Goal: Communication & Community: Answer question/provide support

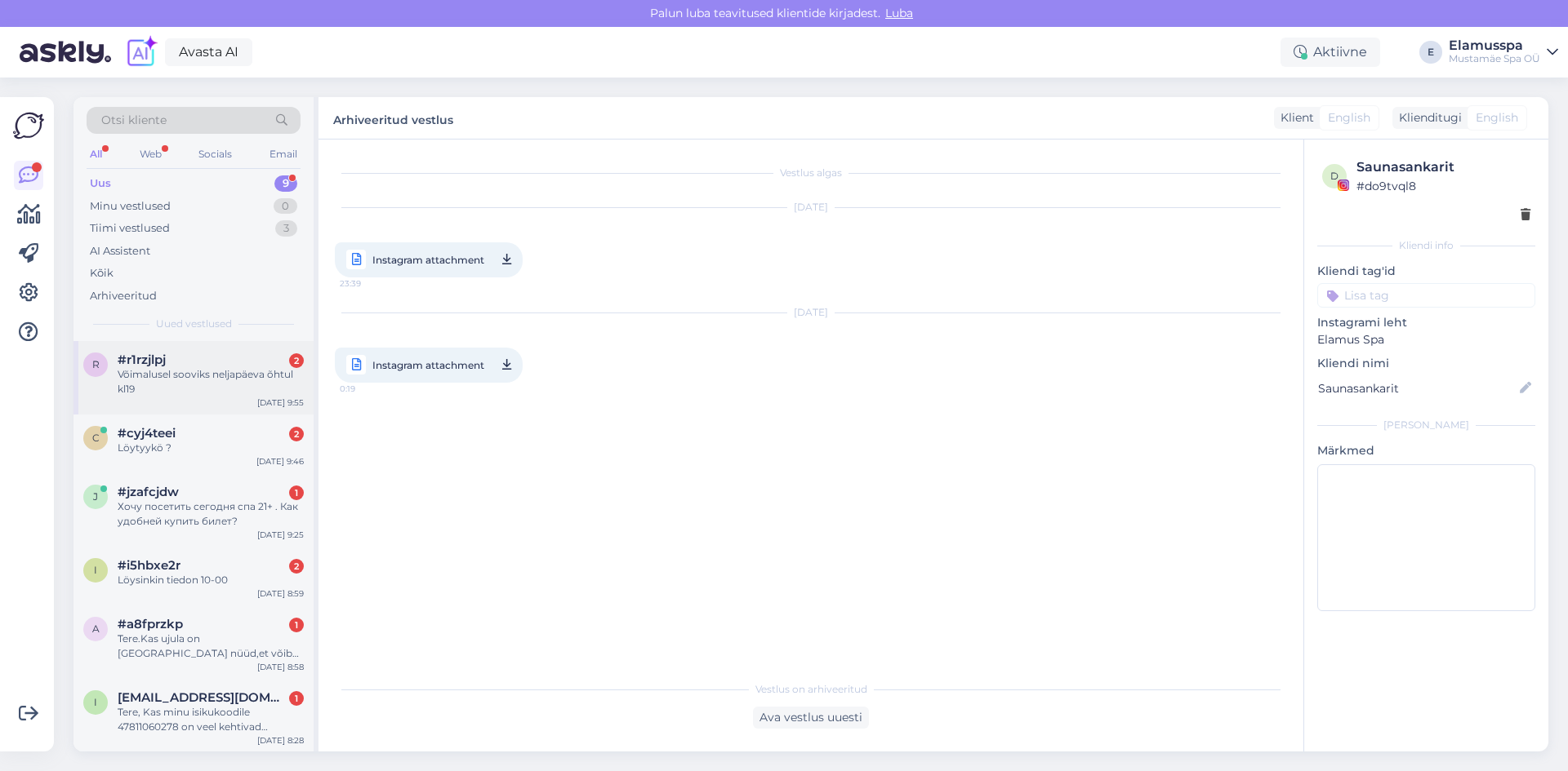
click at [261, 377] on div "Võimalusel sooviks neljapäeva õhtul kl19" at bounding box center [210, 381] width 186 height 29
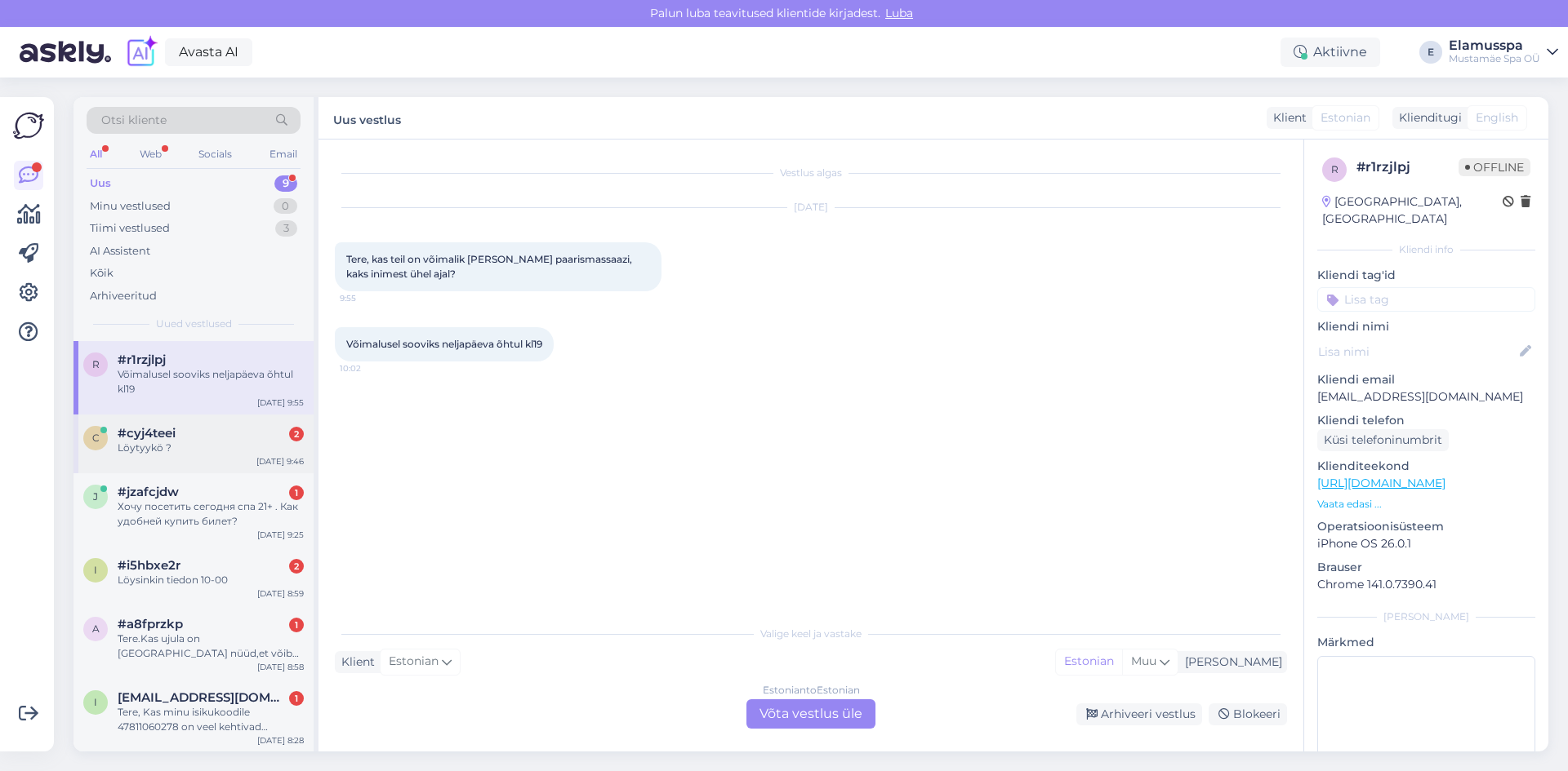
click at [100, 449] on div "c" at bounding box center [95, 438] width 24 height 24
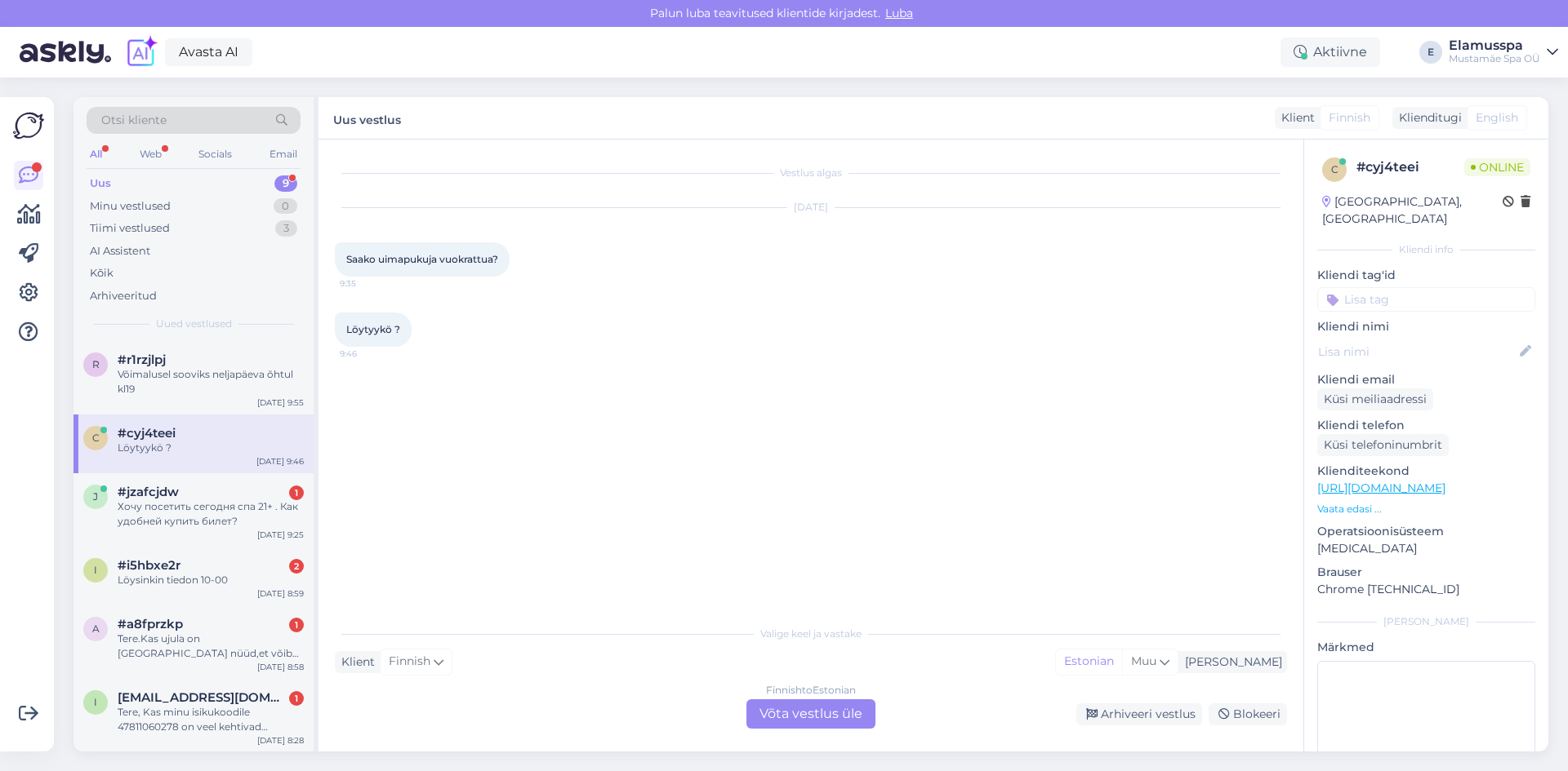
click at [766, 723] on div "Finnish to Estonian Võta vestlus üle" at bounding box center [811, 713] width 129 height 29
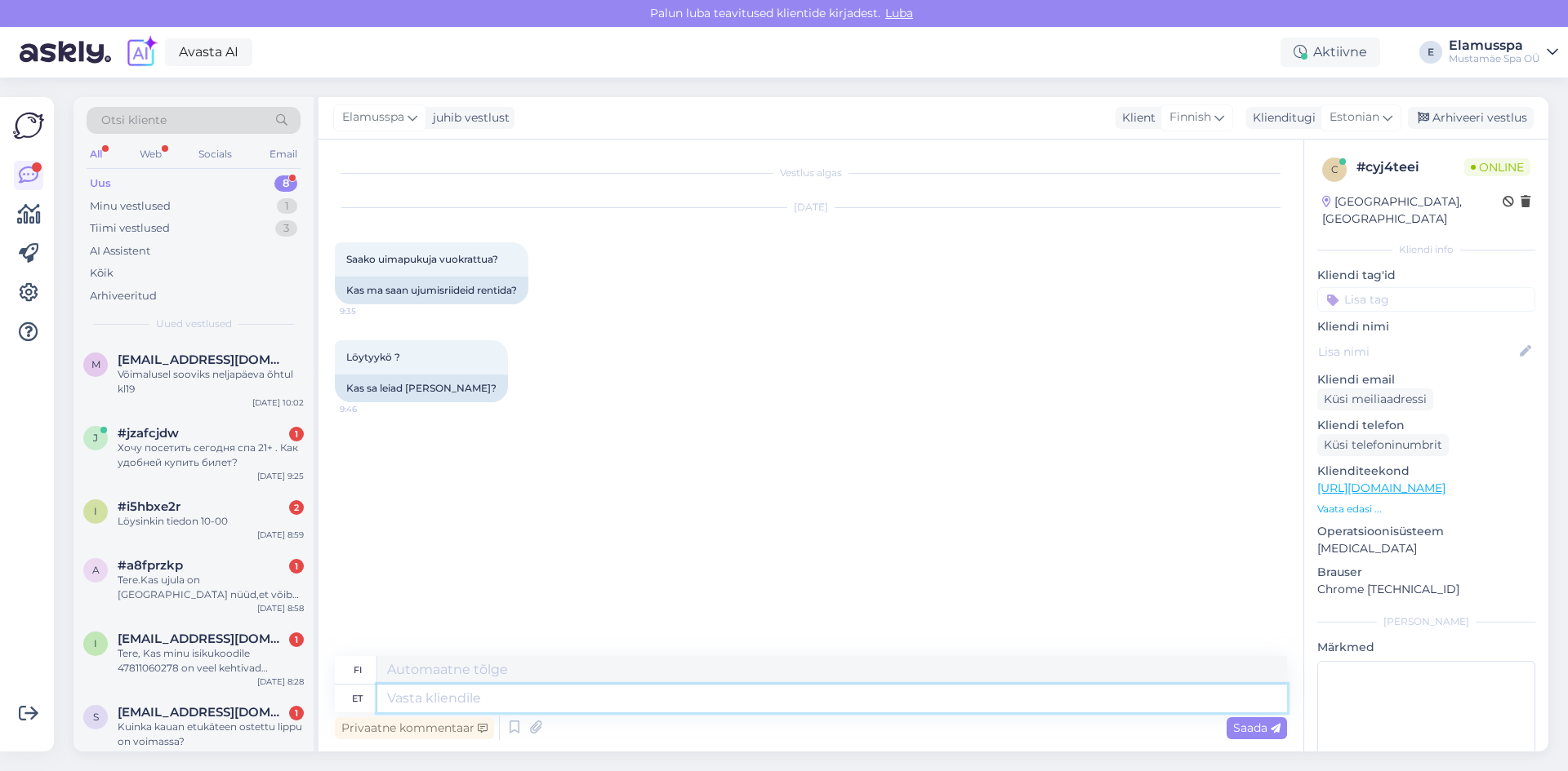
click at [759, 707] on textarea at bounding box center [832, 698] width 910 height 28
type textarea "Tere!"
type textarea "Hei!"
type textarea "Tere! Ujumisriideid s"
type textarea "Hei! Uima-asut"
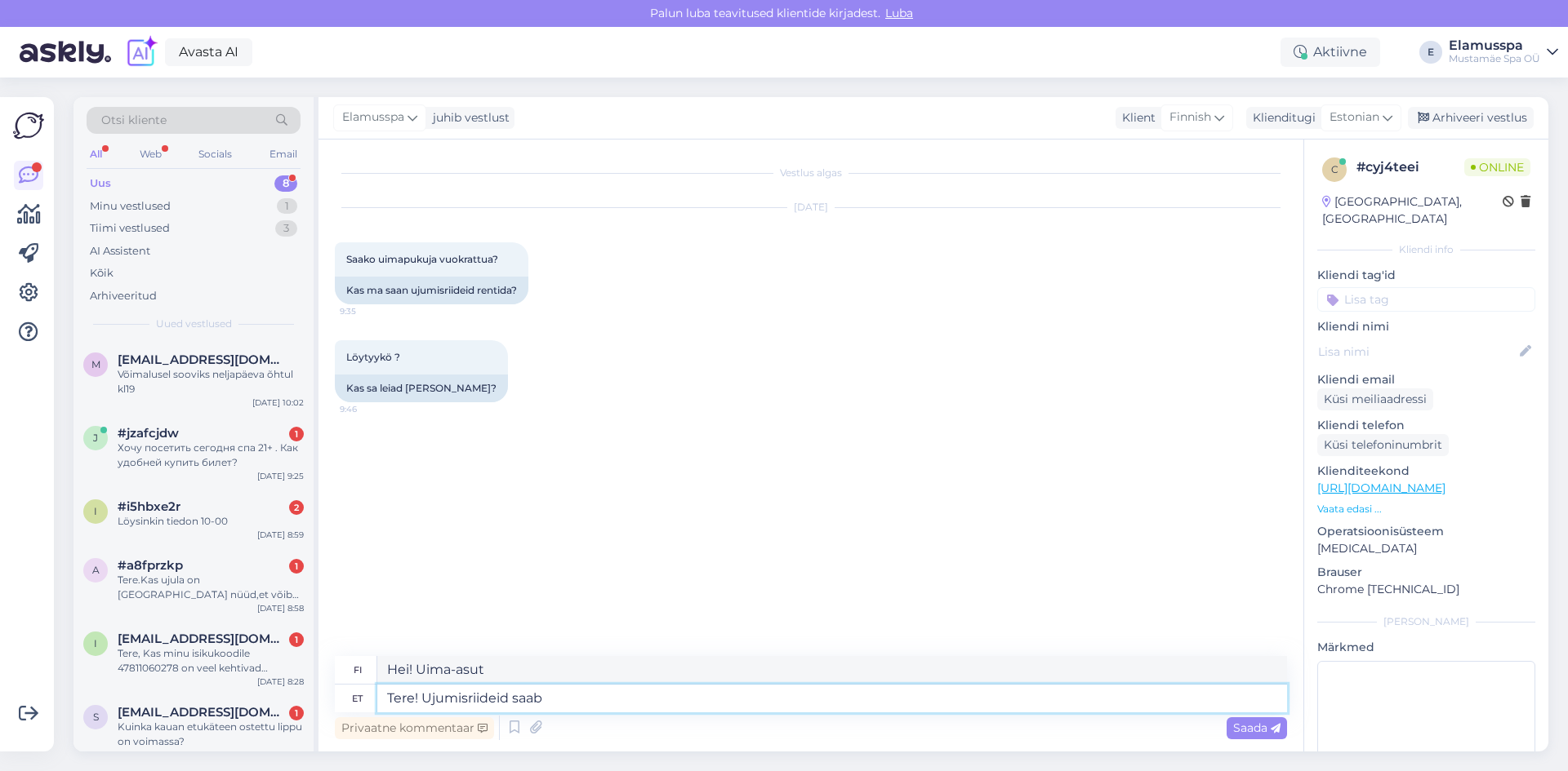
type textarea "Tere! Ujumisriideid saab s"
type textarea "Hei! Uima-[PERSON_NAME] on saatavilla."
type textarea "Tere! Ujumisriideid saab siin o"
type textarea "Hei! [PERSON_NAME] ostaa uima-[PERSON_NAME] täältä"
type textarea "Tere! Ujumisriideid saab siin osta :)"
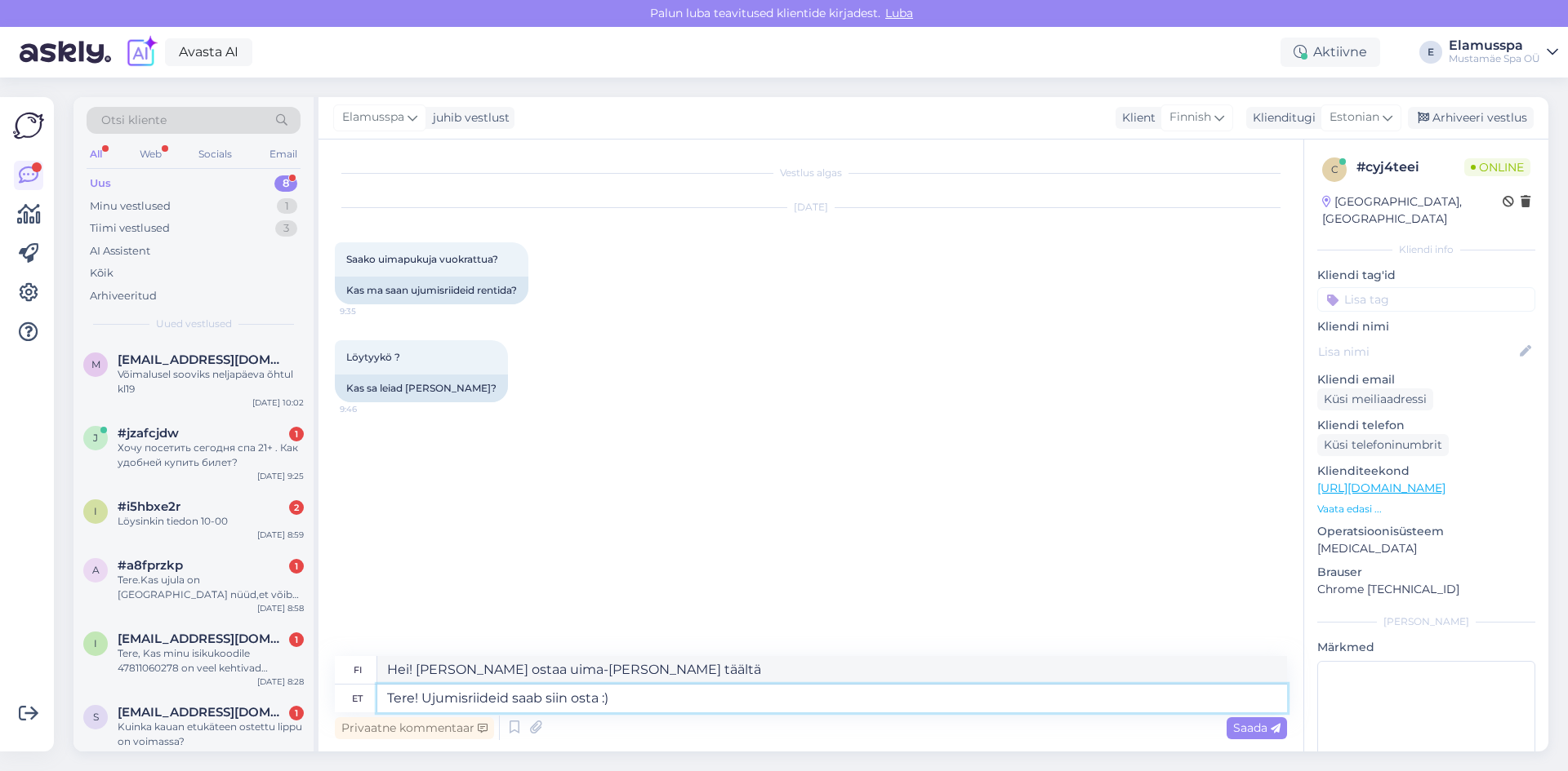
type textarea "Hei! [PERSON_NAME] ostaa uima-[PERSON_NAME] täältä :)"
type textarea "Tere! Ujumisriideid saab siin osta :),"
type textarea "Hei! [PERSON_NAME] ostaa uima-[PERSON_NAME] täältä :),"
type textarea "Tere! Ujumisriideid saab siin osta :), rentida k"
type textarea "Hei! [PERSON_NAME] ostaa ja vuokrata uima-[PERSON_NAME] täältä :)"
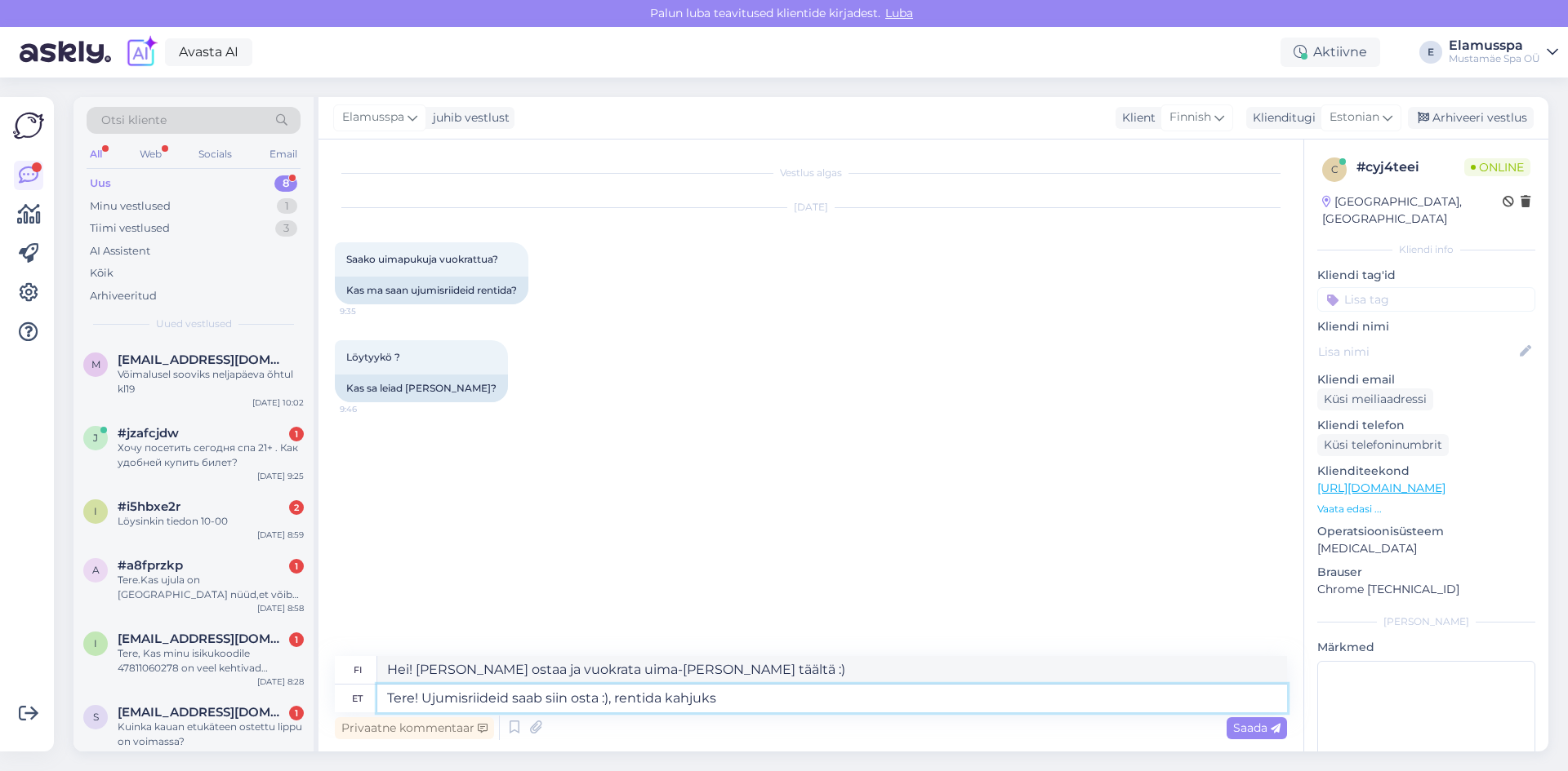
type textarea "Tere! Ujumisriideid saab siin osta :), rentida kahjuks e"
type textarea "Hei! [PERSON_NAME] ostaa uima-[PERSON_NAME] täältä :), valitettavasti et voi vu…"
type textarea "Tere! Ujumisriideid saab siin osta :), rentida kahjuks ei sa"
type textarea "Hei! [PERSON_NAME] ostaa uima-[PERSON_NAME] täältä :), valitettavasti emme vuok…"
type textarea "Tere! Ujumisriideid saab siin osta :), rentida kahjuks ei saa"
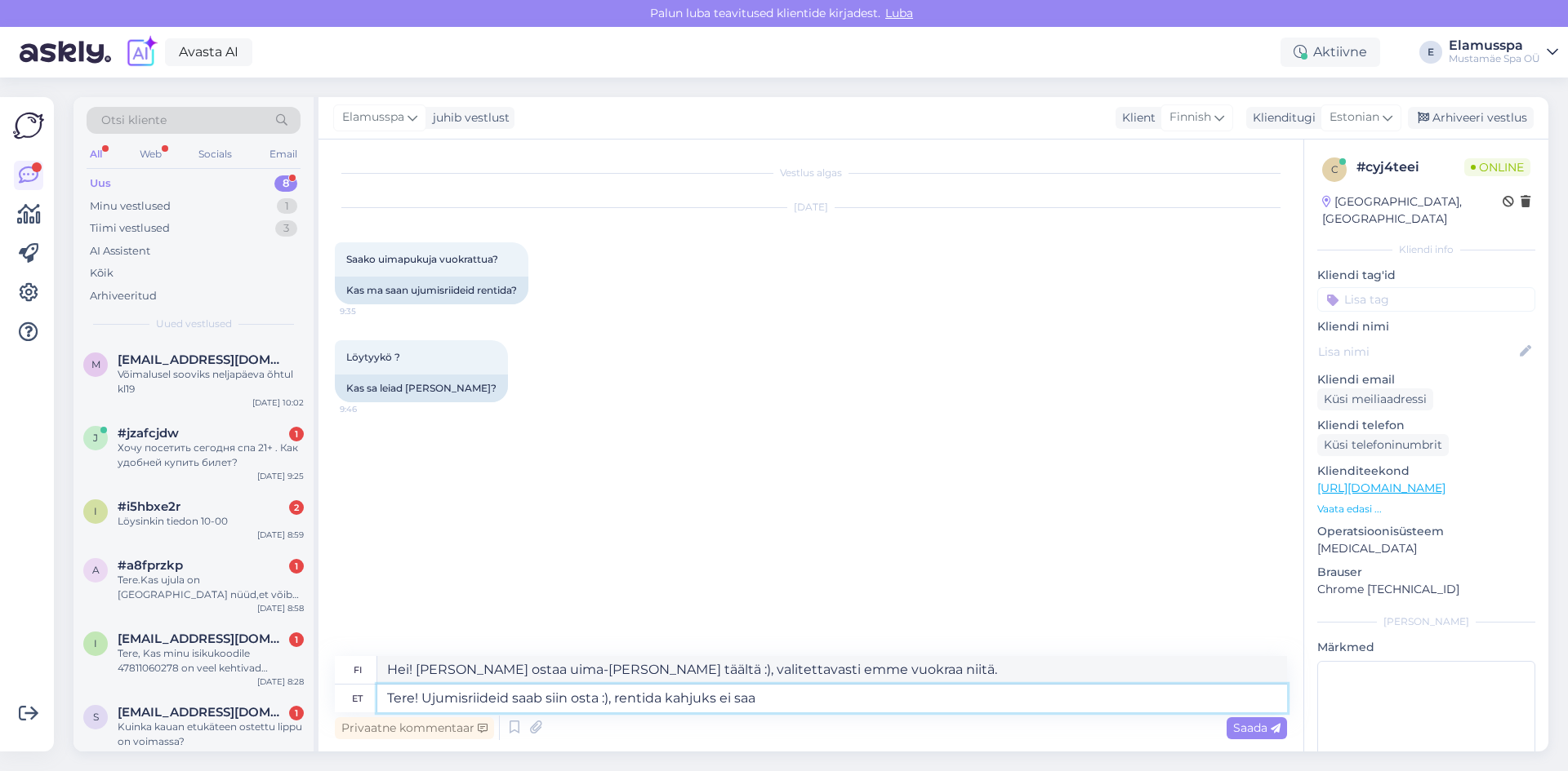
type textarea "Hei! [PERSON_NAME] ostaa uima-[PERSON_NAME] täältä :), valitettavasti et voi vu…"
type textarea "Tere! Ujumisriideid saab siin osta :), rentida kahjuks ei saa"
click at [1262, 718] on div "Saada" at bounding box center [1257, 728] width 60 height 22
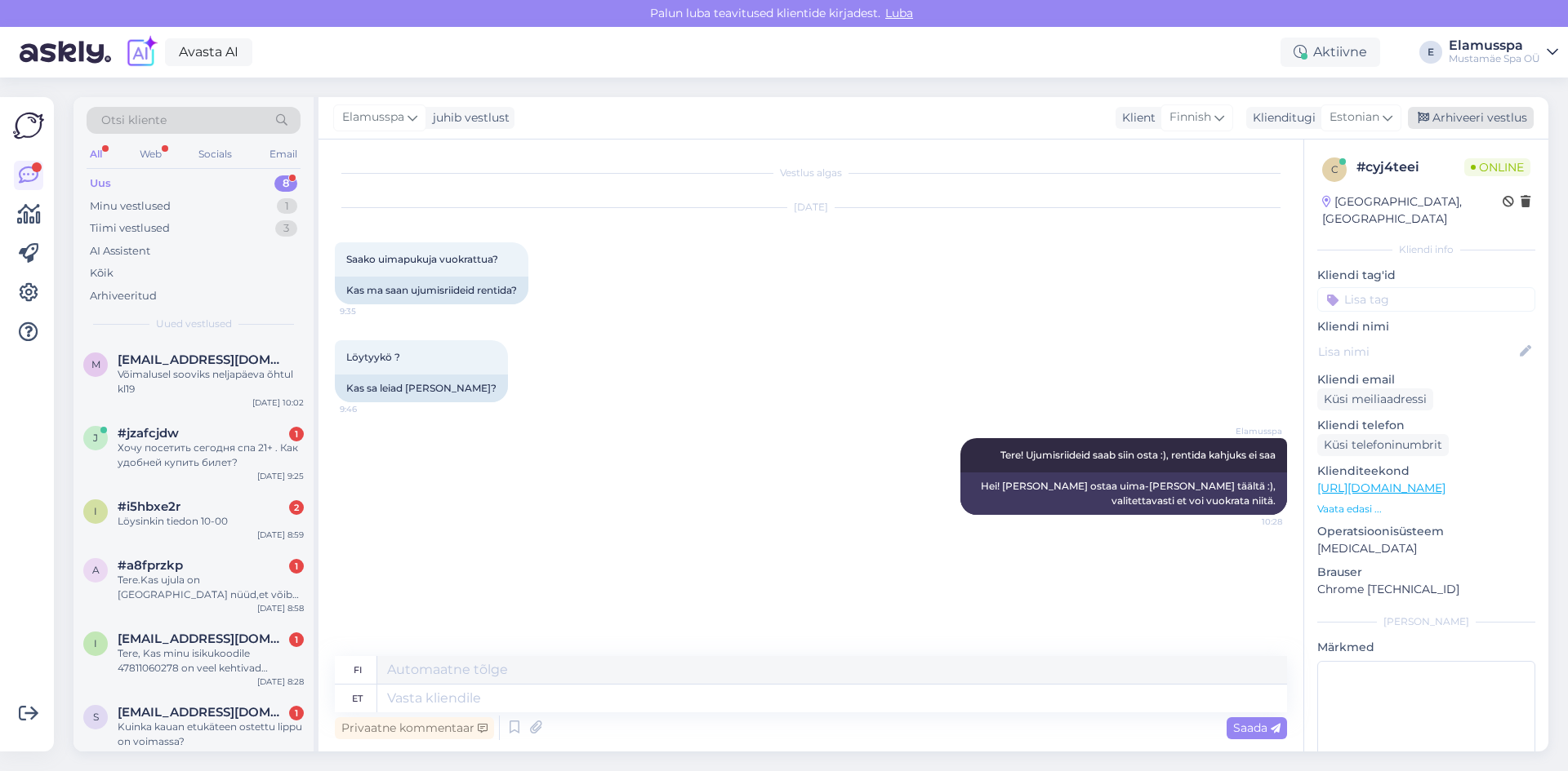
click at [1456, 121] on div "Arhiveeri vestlus" at bounding box center [1471, 118] width 126 height 22
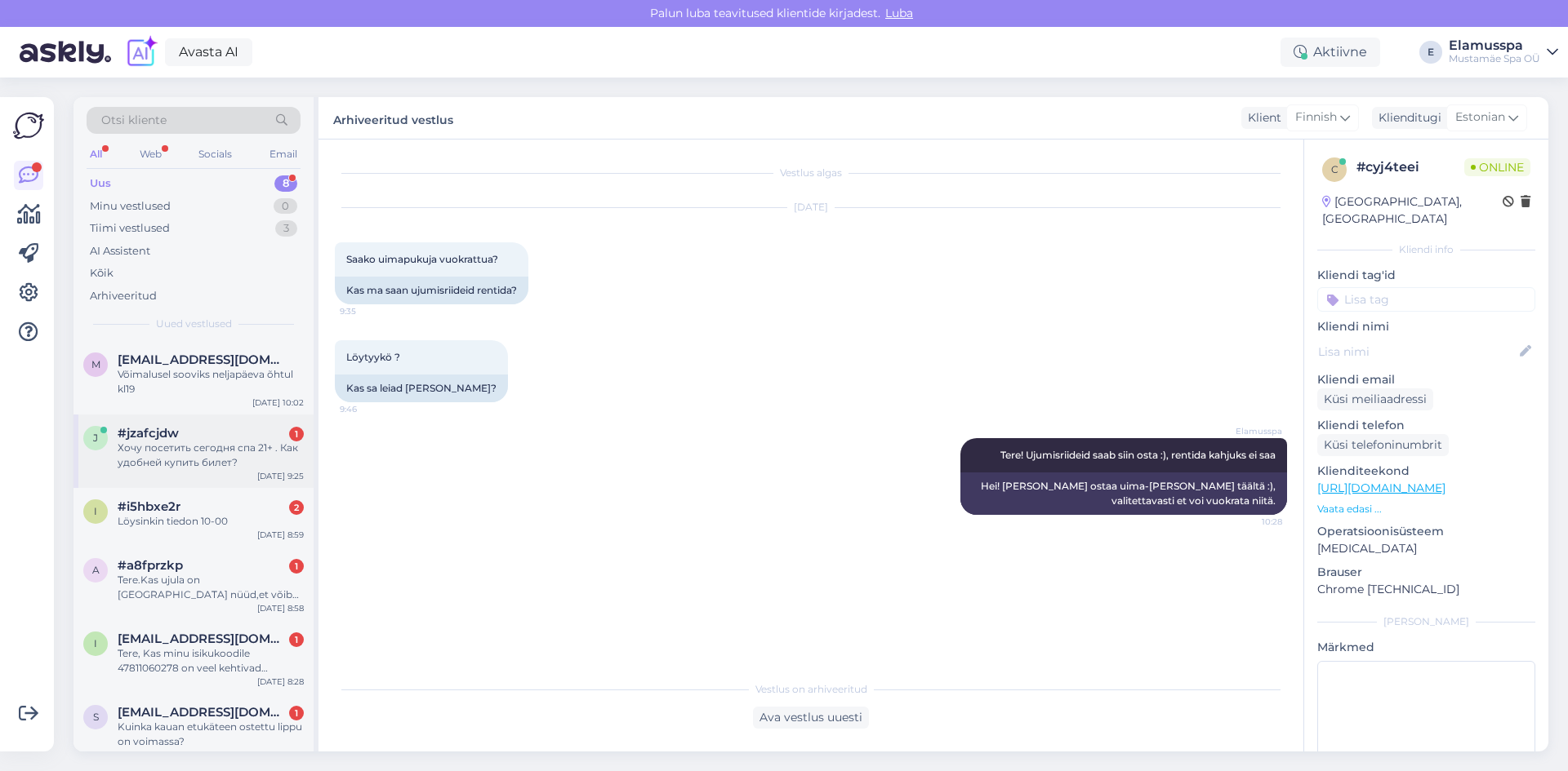
click at [294, 460] on div "Хочу посетить сегодня спа 21+ . Как удобней купить билет?" at bounding box center [210, 455] width 186 height 29
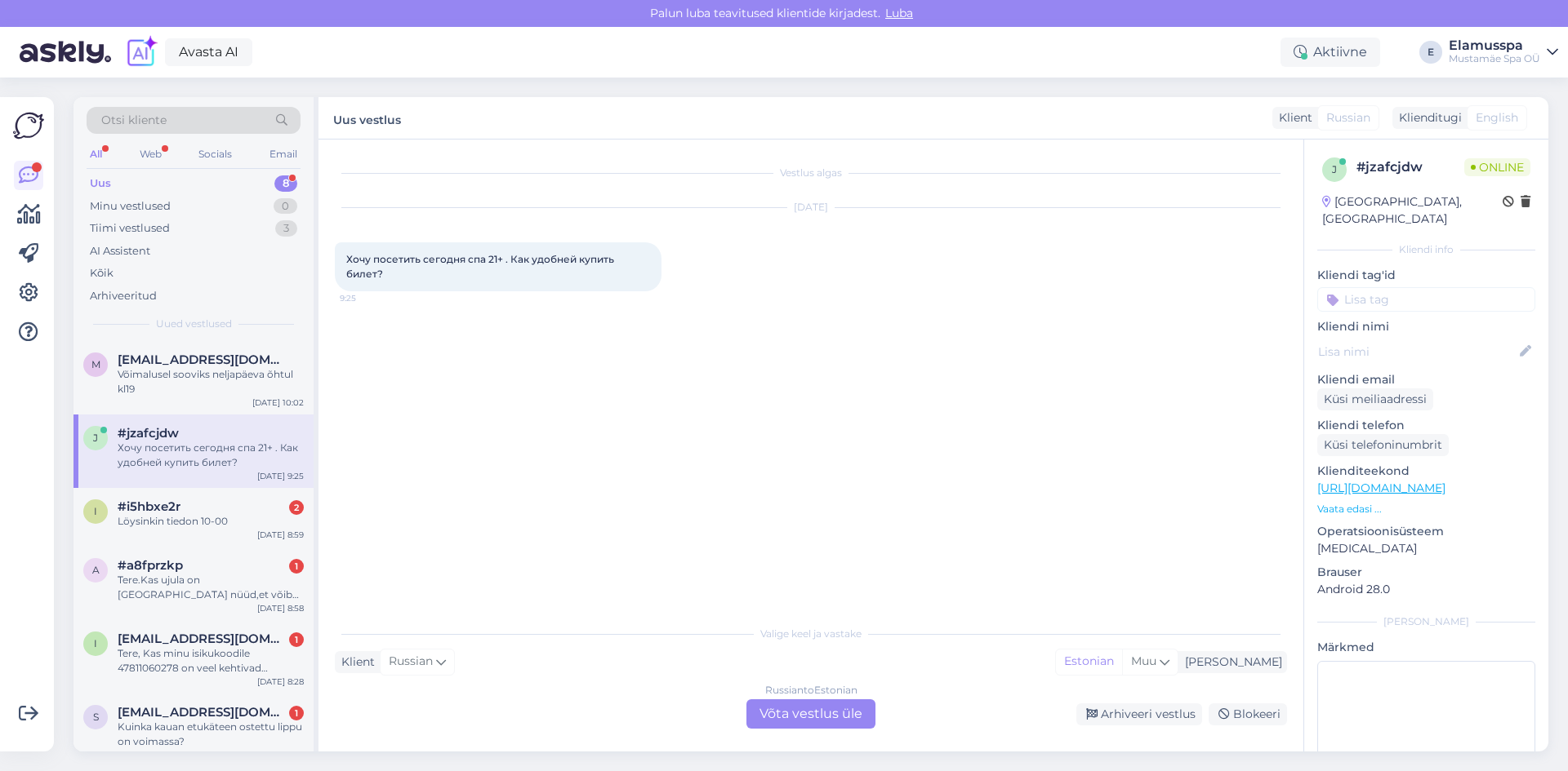
click at [778, 713] on div "Russian to Estonian Võta vestlus üle" at bounding box center [811, 713] width 129 height 29
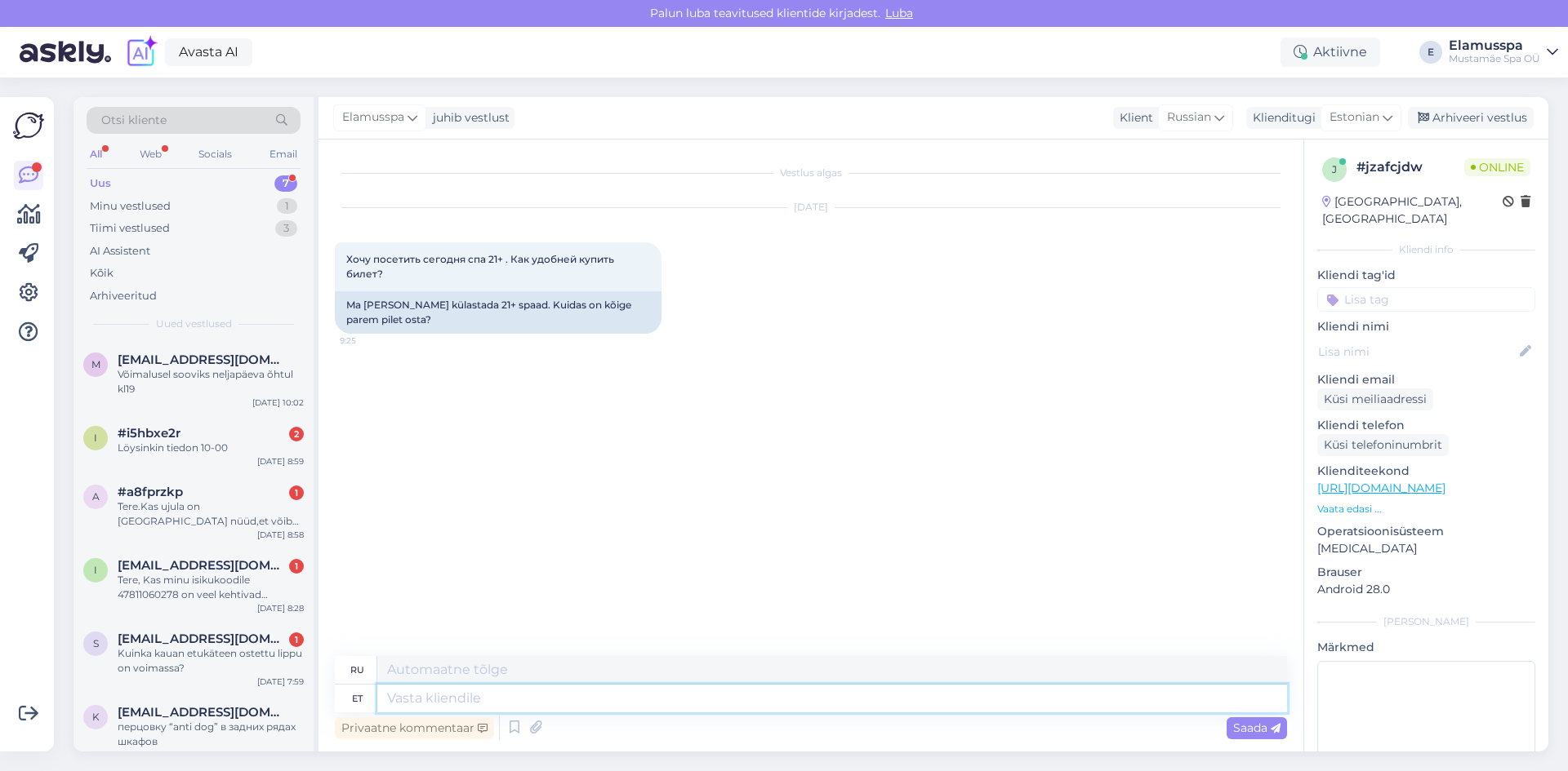
click at [706, 701] on textarea at bounding box center [832, 698] width 910 height 28
type textarea "Tere!"
type textarea "Привет!"
type textarea "Tere! Saate o"
type textarea "Привет! Ты можешь"
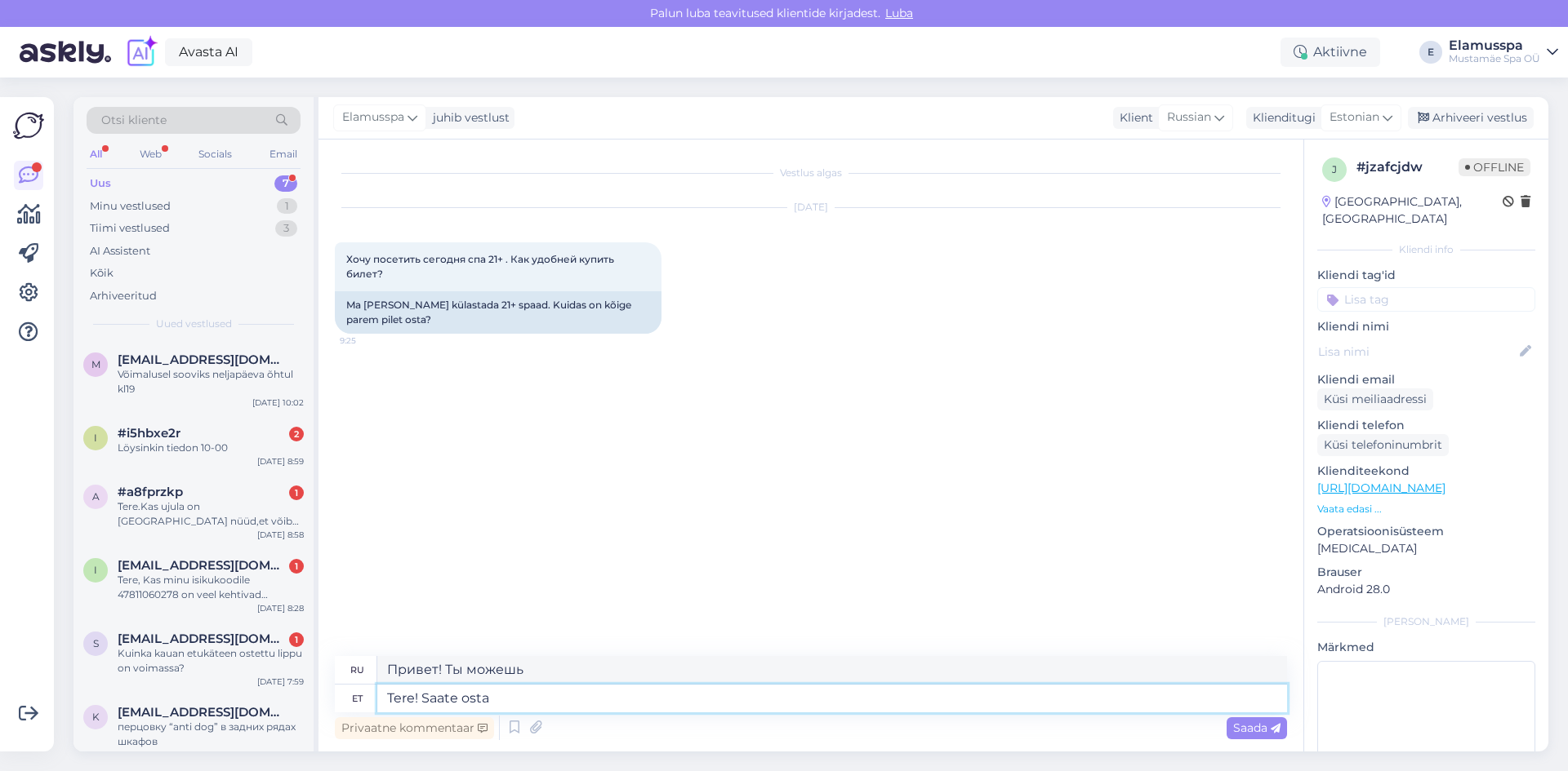
type textarea "Tere! Saate osta p"
type textarea "Здравствуйте! Вы можете купить"
type textarea "Tere! Saate osta pileteid nt"
type textarea "Здравствуйте! Вы можете купить билеты."
type textarea "Tere! Saate osta pileteid nt v"
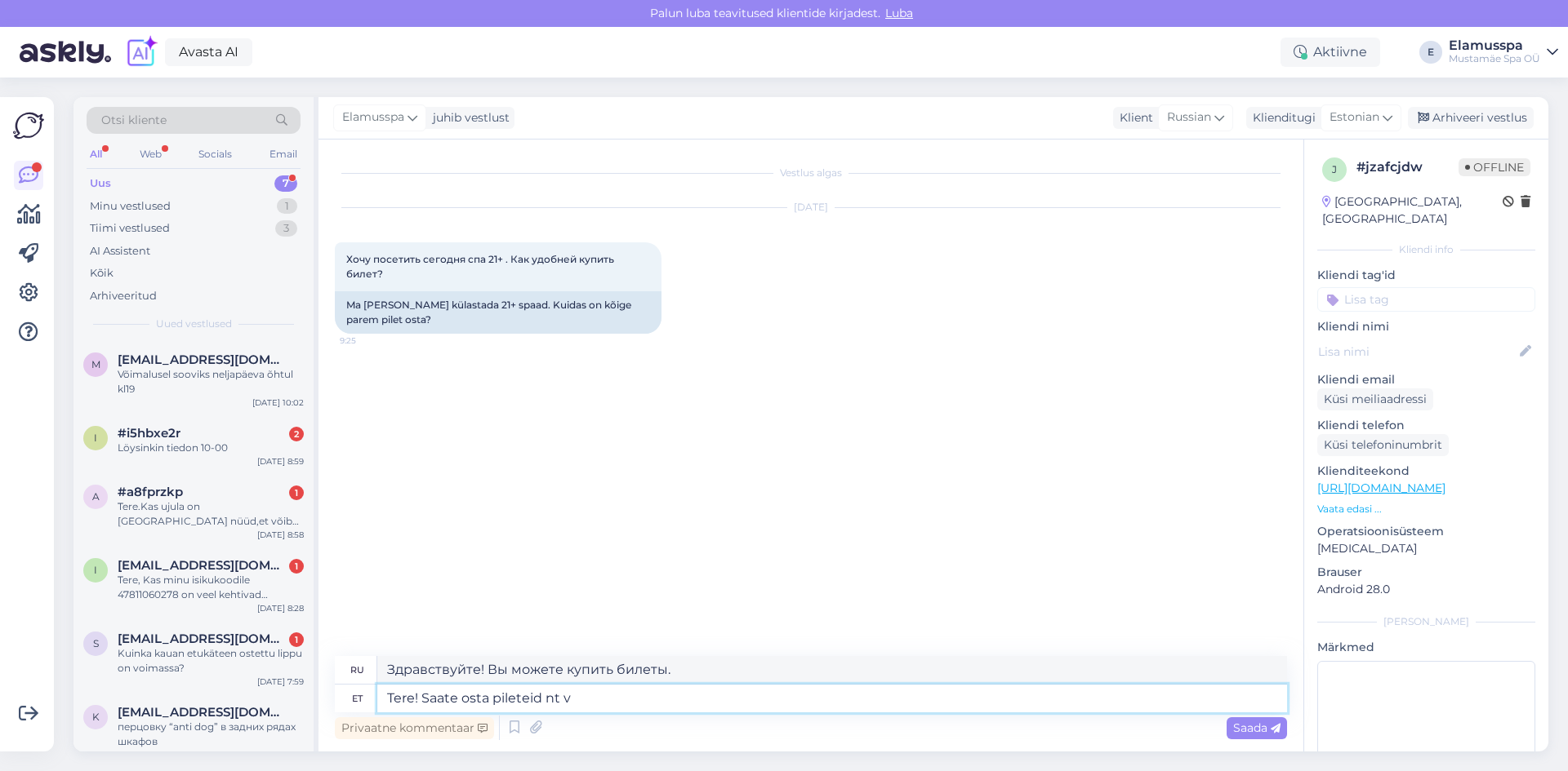
type textarea "Здравствуйте! Билеты можно купить, например, здесь:"
type textarea "Tere! Saate osta pileteid nt chillis."
type textarea "Здравствуйте! Билеты можно купить, например, в Chilli."
type textarea "Tere! Saate osta pileteid nt chillis. Seal"
type textarea "Здравствуйте! Билеты можно купить, например, в Chilli. Там"
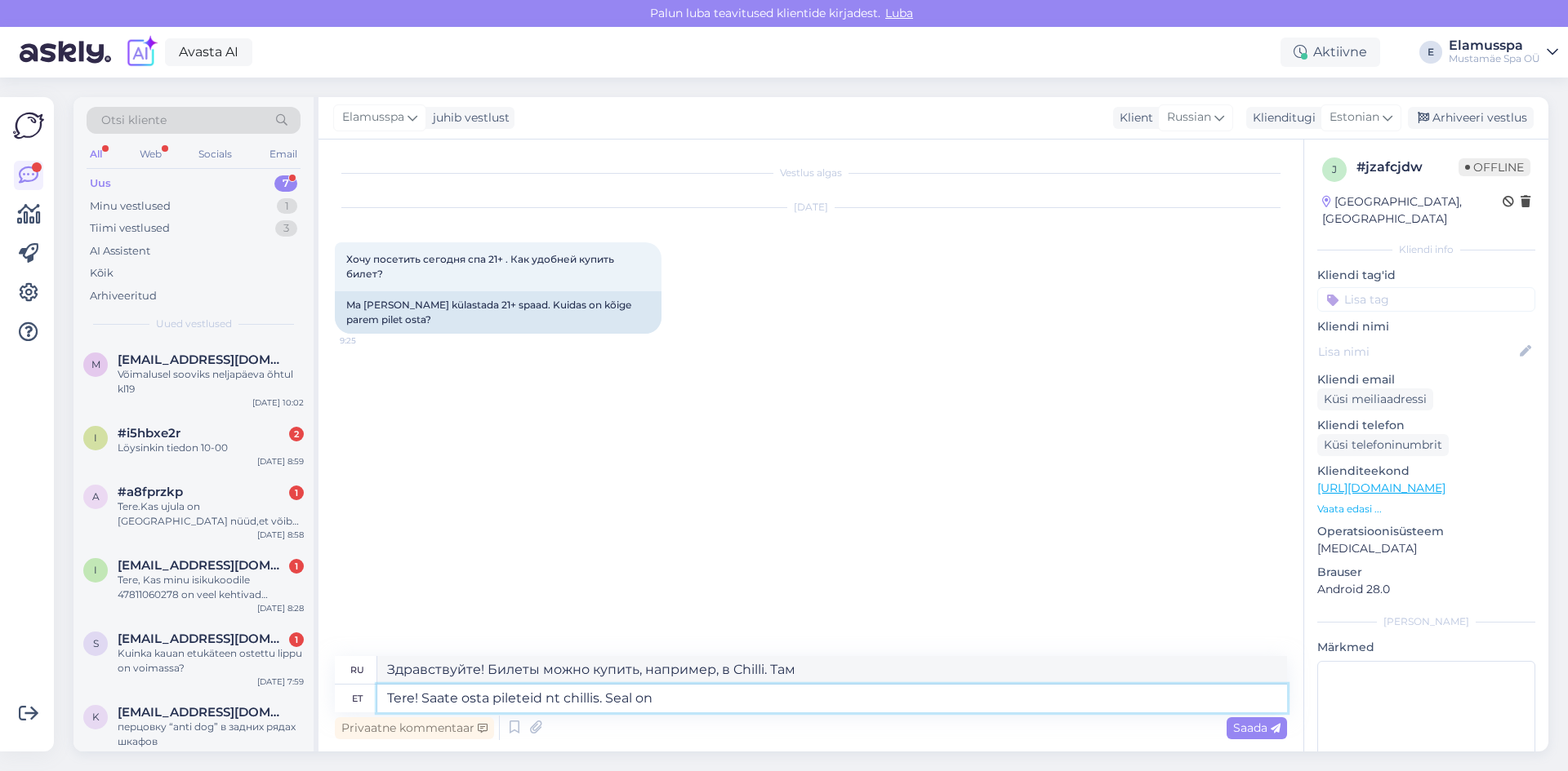
type textarea "Tere! Saate osta pileteid nt chillis. Seal on h"
type textarea "Здравствуйте! Билеты можно купить, например, в Chilli. Там есть"
type textarea "Tere! Saate osta pileteid nt chillis. Seal on head ja"
type textarea "Привет! Билеты можно купить, например, в Chilli. Там есть хорошие билеты."
type textarea "Tere! Saate osta pileteid nt chillis. Seal on head ja"
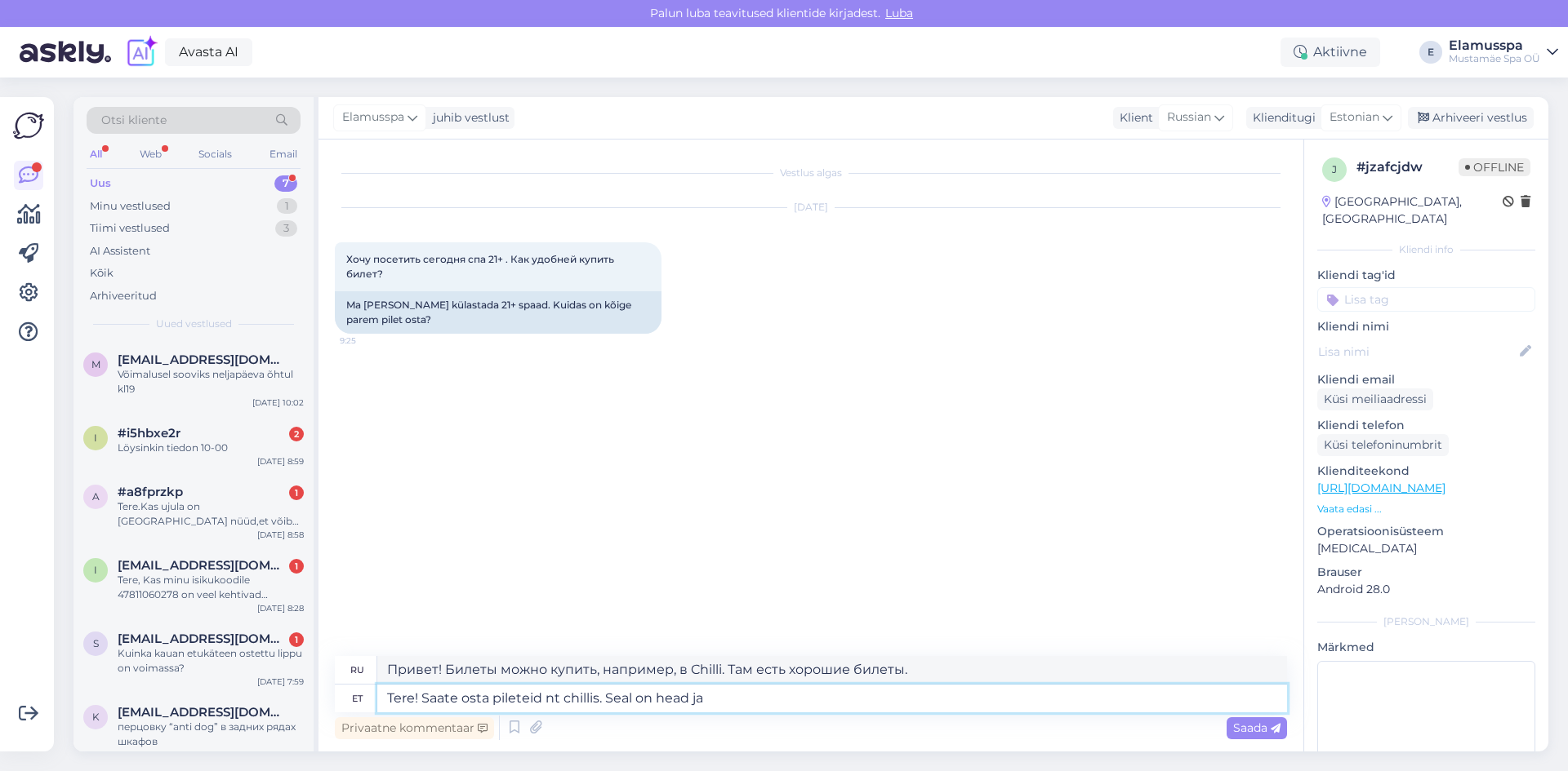
type textarea "Привет! Билеты можно купить, например, в Chilli. Там хорошие и..."
type textarea "Tere! Saate osta pileteid nt chillis. Seal on head ja odavamad p"
type textarea "Привет! Билеты можно купить, например, в Chilli. Там они хорошие и дешевле."
type textarea "Tere! Saate osta pileteid nt chillis. Seal on head ja odavamad pakkumised"
type textarea "Привет! Билеты можно купить, например, в Chilli. Там есть хорошие и более выгод…"
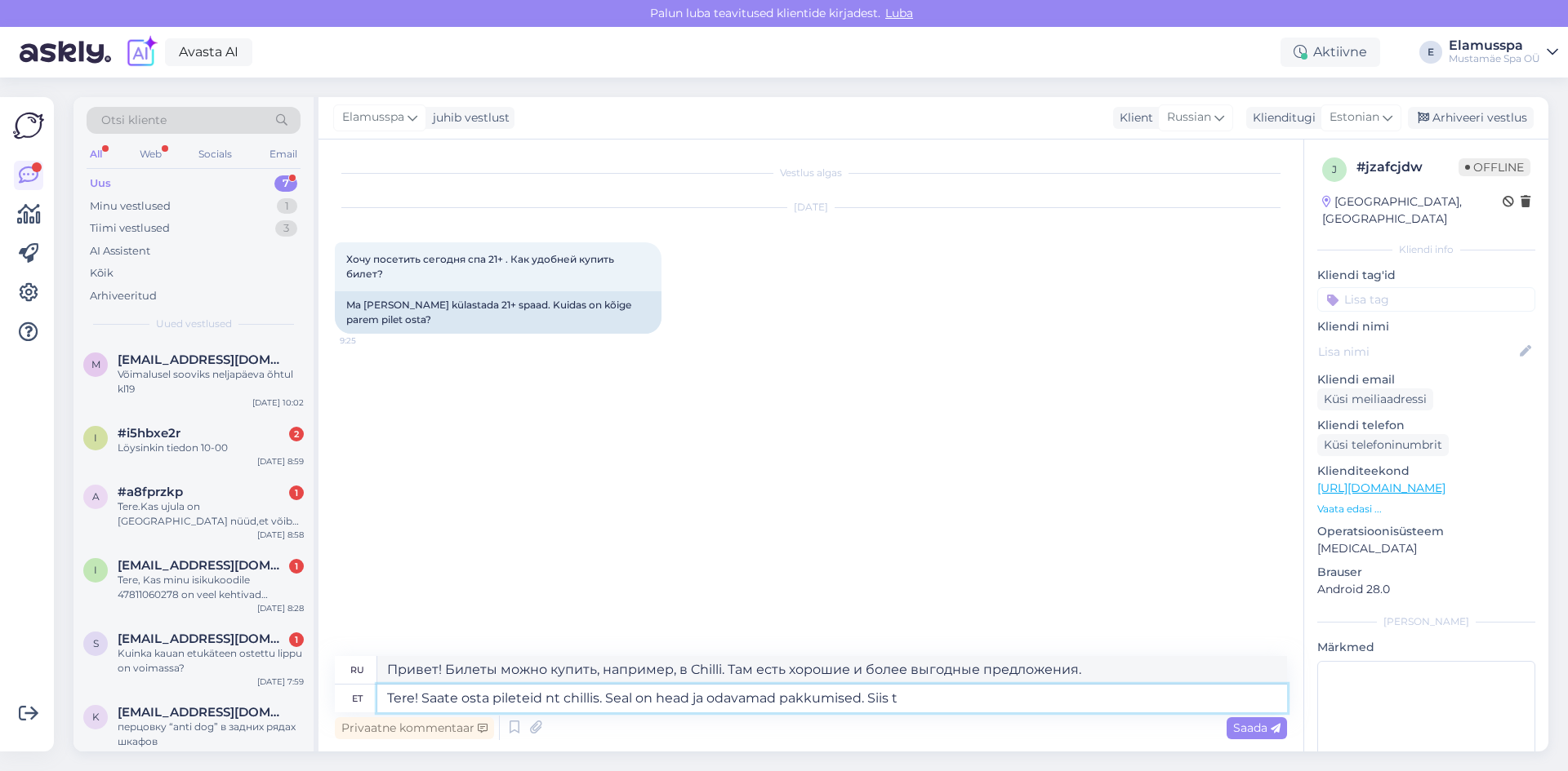
type textarea "Tere! Saate osta pileteid nt chillis. Seal on head ja odavamad pakkumised. Siis…"
type textarea "Здравствуйте! Билеты можно купить на сайте eg chill. Там есть хорошие и более в…"
type textarea "Tere! Saate osta pileteid nt chillis. Seal on head ja odavamad pakkumised. Siis…"
type textarea "Здравствуйте! Билеты можно купить на сайте eg chill. Там есть хорошие и более в…"
type textarea "Tere! Saate osta pileteid nt chillis. Seal on head ja odavamad pakkumised. Siis…"
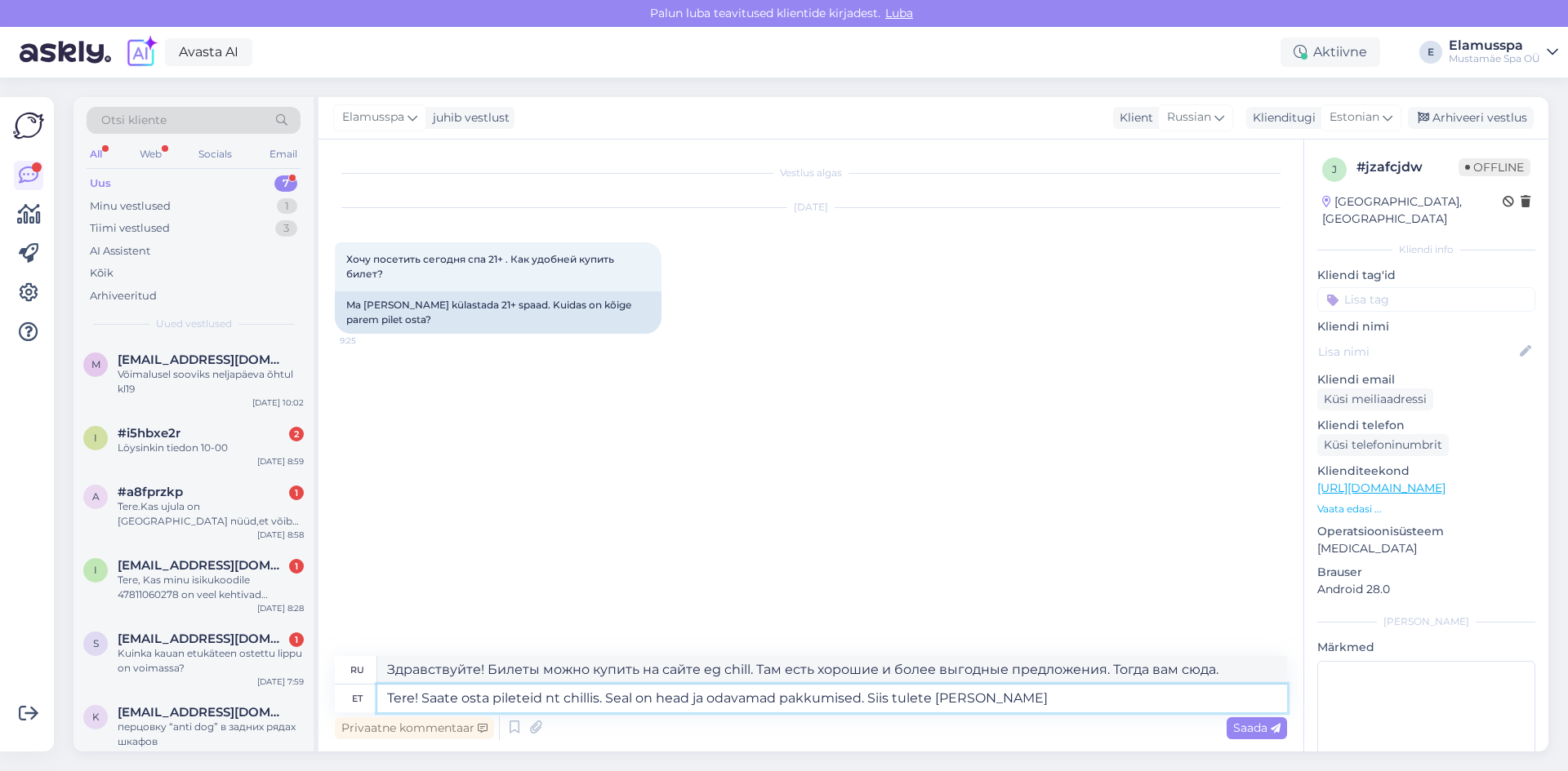
type textarea "Привет! Билеты можно купить, например, в Chilli. Там есть хорошие и более выгод…"
type textarea "Tere! Saate osta pileteid nt chillis. Seal on head ja odavamad pakkumised. Siis…"
type textarea "Здравствуйте! Билеты можно купить на сайте eg chillis. Там есть хорошие и более…"
type textarea "Tere! Saate osta pileteid nt chillis. Seal on head ja odavamad pakkumised. Siis…"
type textarea "Здравствуйте! Билеты можно купить, например, в Chilli. Там есть хорошие и более…"
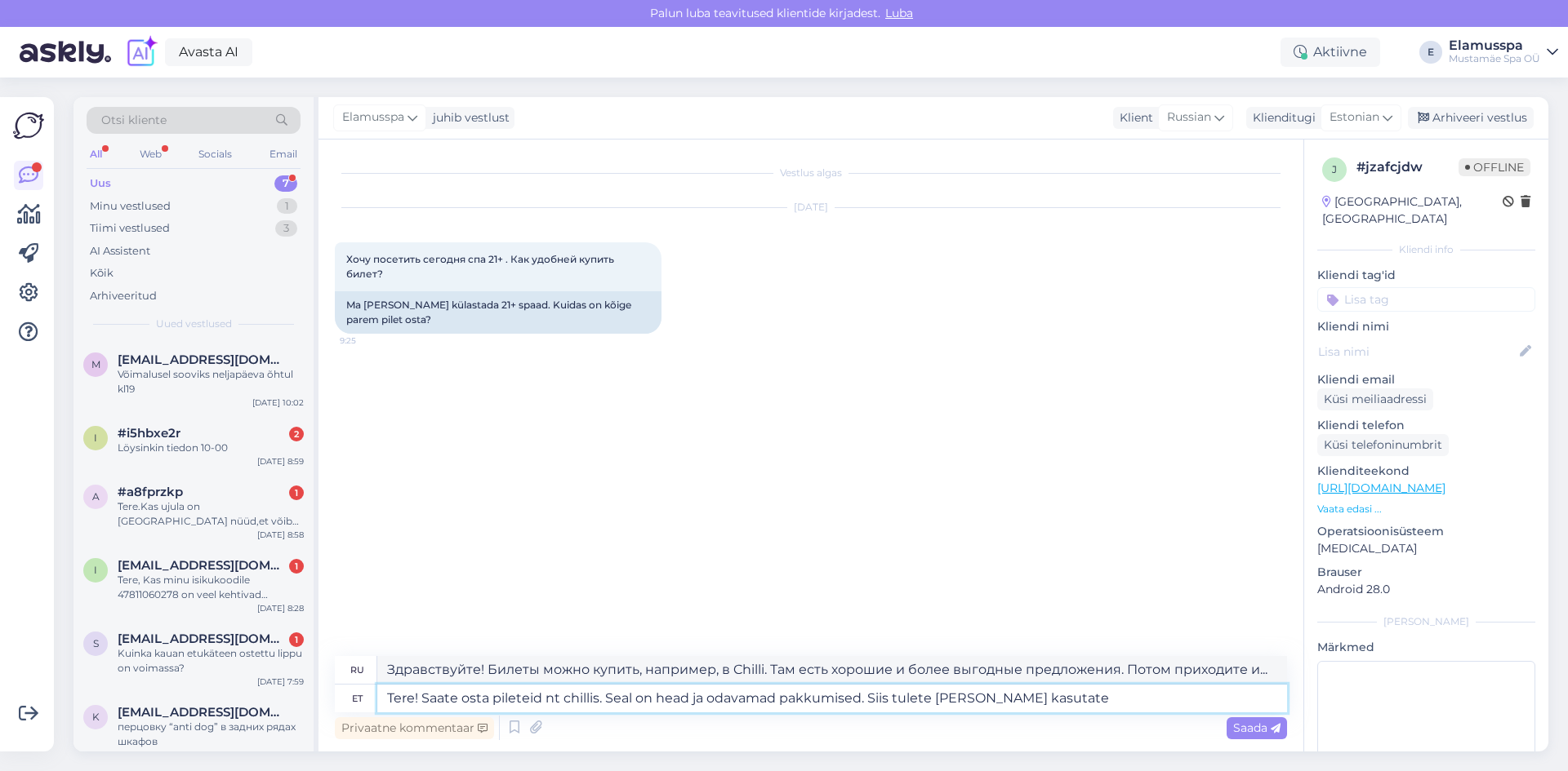
type textarea "Tere! Saate osta pileteid nt chillis. Seal on head ja odavamad pakkumised. Siis…"
type textarea "Здравствуйте! Билеты можно купить, например, в Chilli. Там есть хорошие и более…"
type textarea "Tere! Saate osta pileteid nt chillis. Seal on head ja odavamad pakkumised. Siis…"
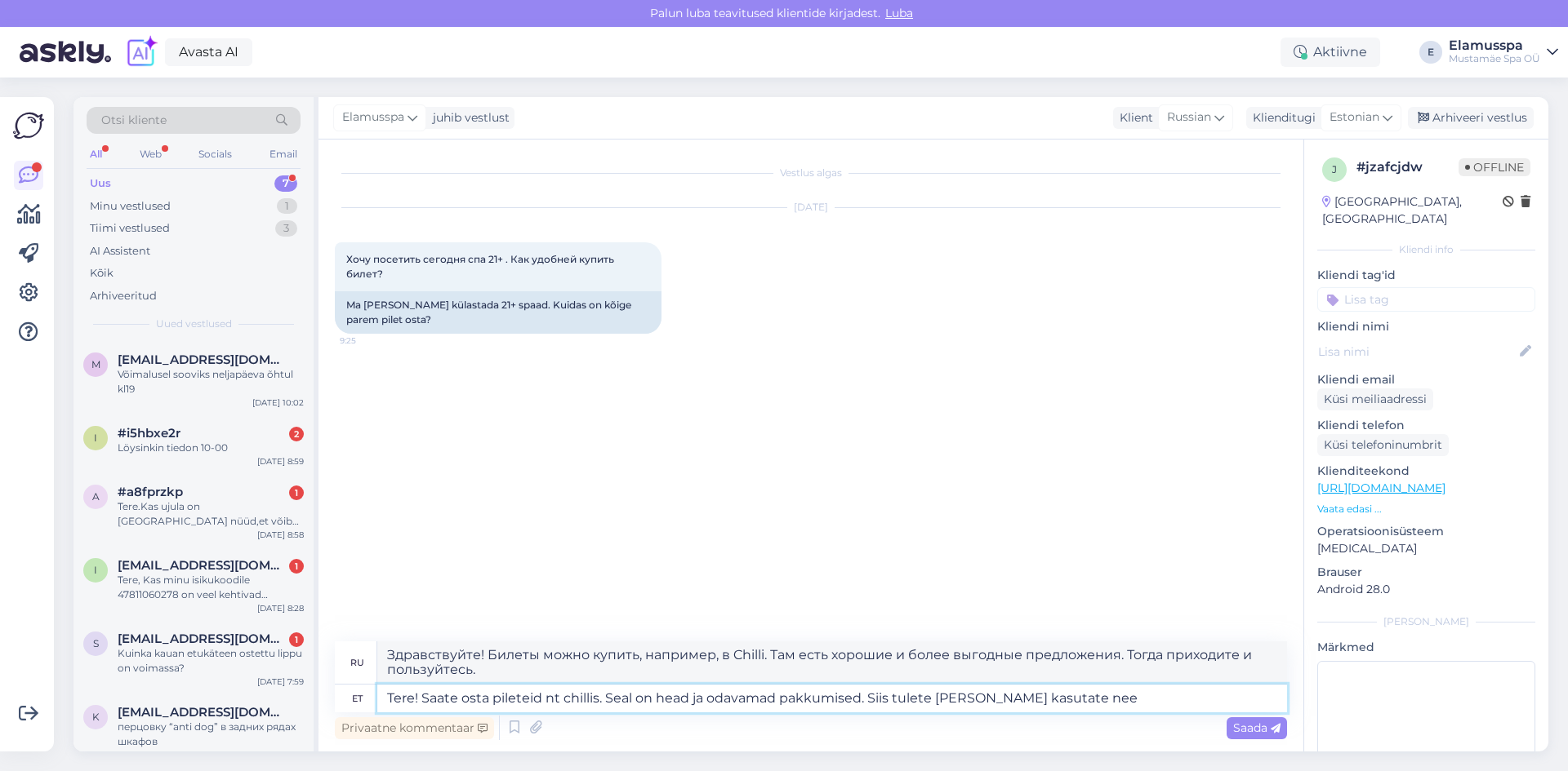
type textarea "Здравствуйте! Билеты можно купить, например, в Chilli. Там есть хорошие и более…"
type textarea "Tere! Saate osta pileteid nt chillis. Seal on head ja odavamad pakkumised. Siis…"
type textarea "Здравствуйте! Билеты можно купить на eg chill. Там есть хорошие и более выгодны…"
type textarea "Tere! Saate osta pileteid nt chillis. Seal on head ja odavamad pakkumised. Siis…"
type textarea "Здравствуйте! Билеты можно купить на eg chill. Там есть хорошие и более выгодны…"
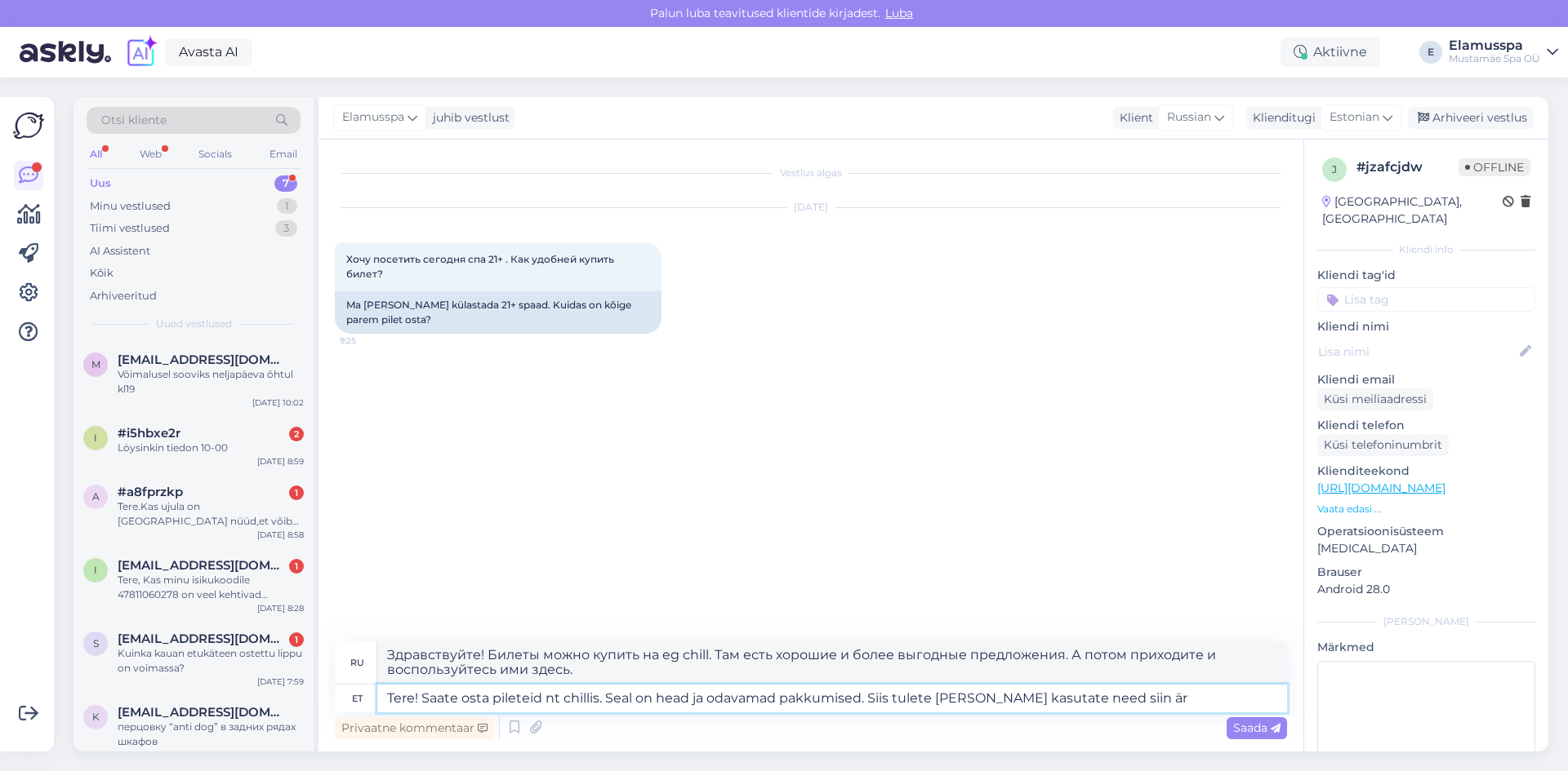
type textarea "Tere! Saate osta pileteid nt chillis. Seal on head ja odavamad pakkumised. Siis…"
type textarea "Привет! Билеты можно купить, например, в Chilli. Там есть хорошие и более выгод…"
type textarea "Tere! Saate osta pileteid nt chillis. Seal on head ja odavamad pakkumised. Siis…"
click at [852, 626] on div "Vestlus algas [DATE] Хочу посетить сегодня спа 21+ . Как удобней купить билет? …" at bounding box center [818, 391] width 967 height 471
click at [1247, 734] on span "Saada" at bounding box center [1257, 728] width 48 height 15
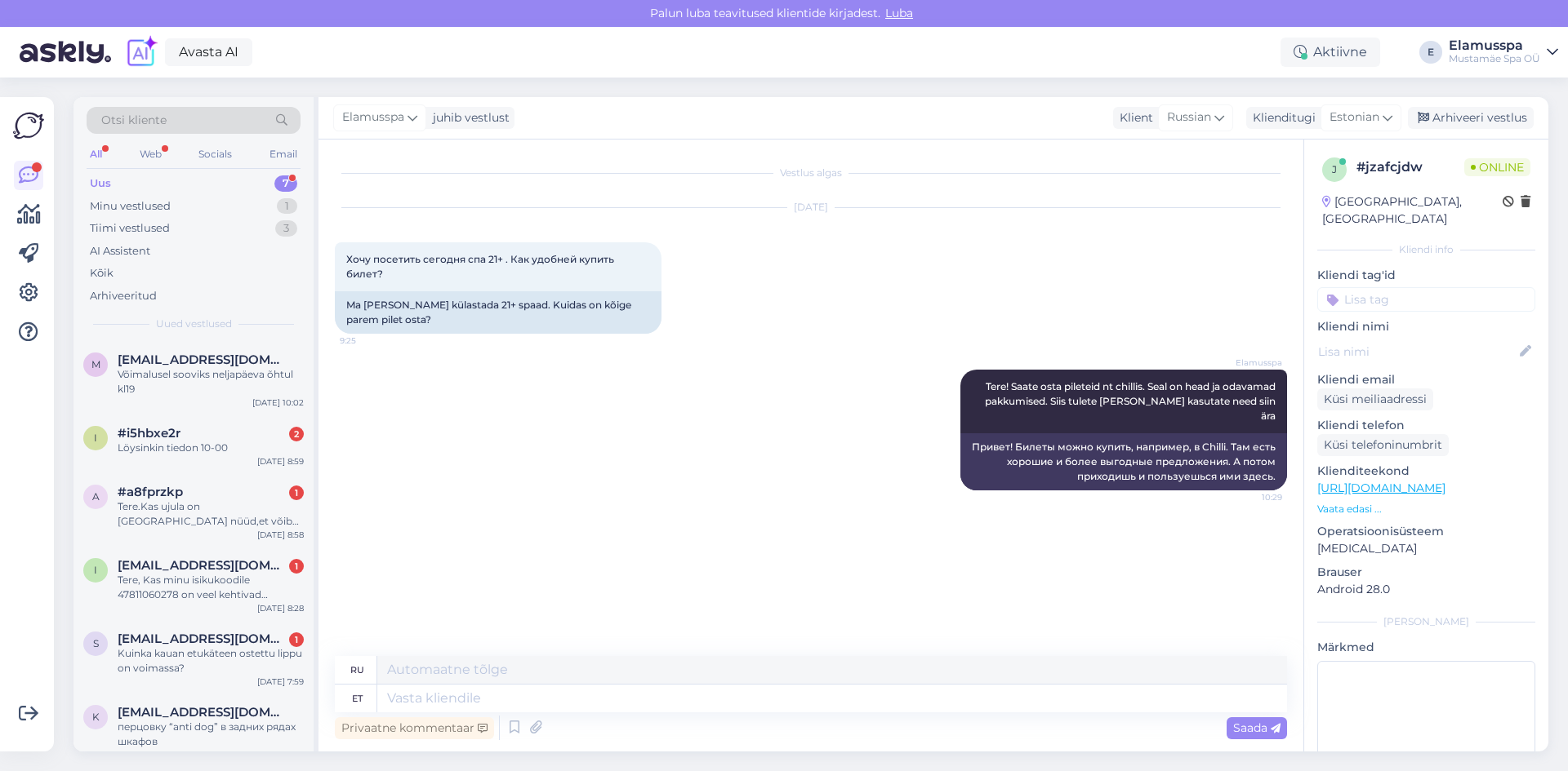
click at [1495, 132] on div "Elamusspa juhib vestlust Klient [DEMOGRAPHIC_DATA] Klienditugi Estonian Arhivee…" at bounding box center [933, 118] width 1230 height 43
click at [1488, 115] on div "Arhiveeri vestlus" at bounding box center [1471, 118] width 126 height 22
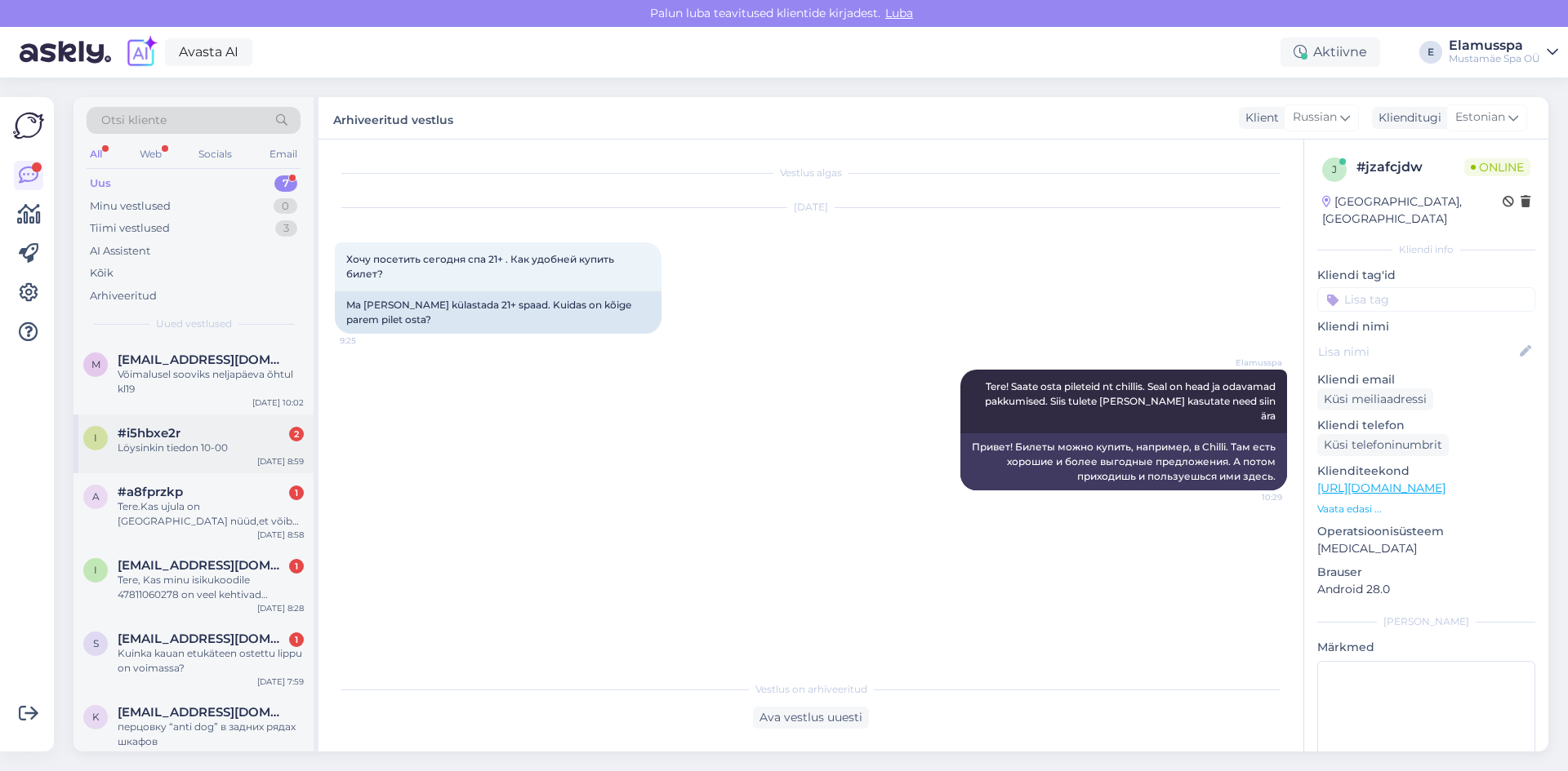
click at [271, 435] on div "#i5hbxe2r 2" at bounding box center [210, 434] width 186 height 15
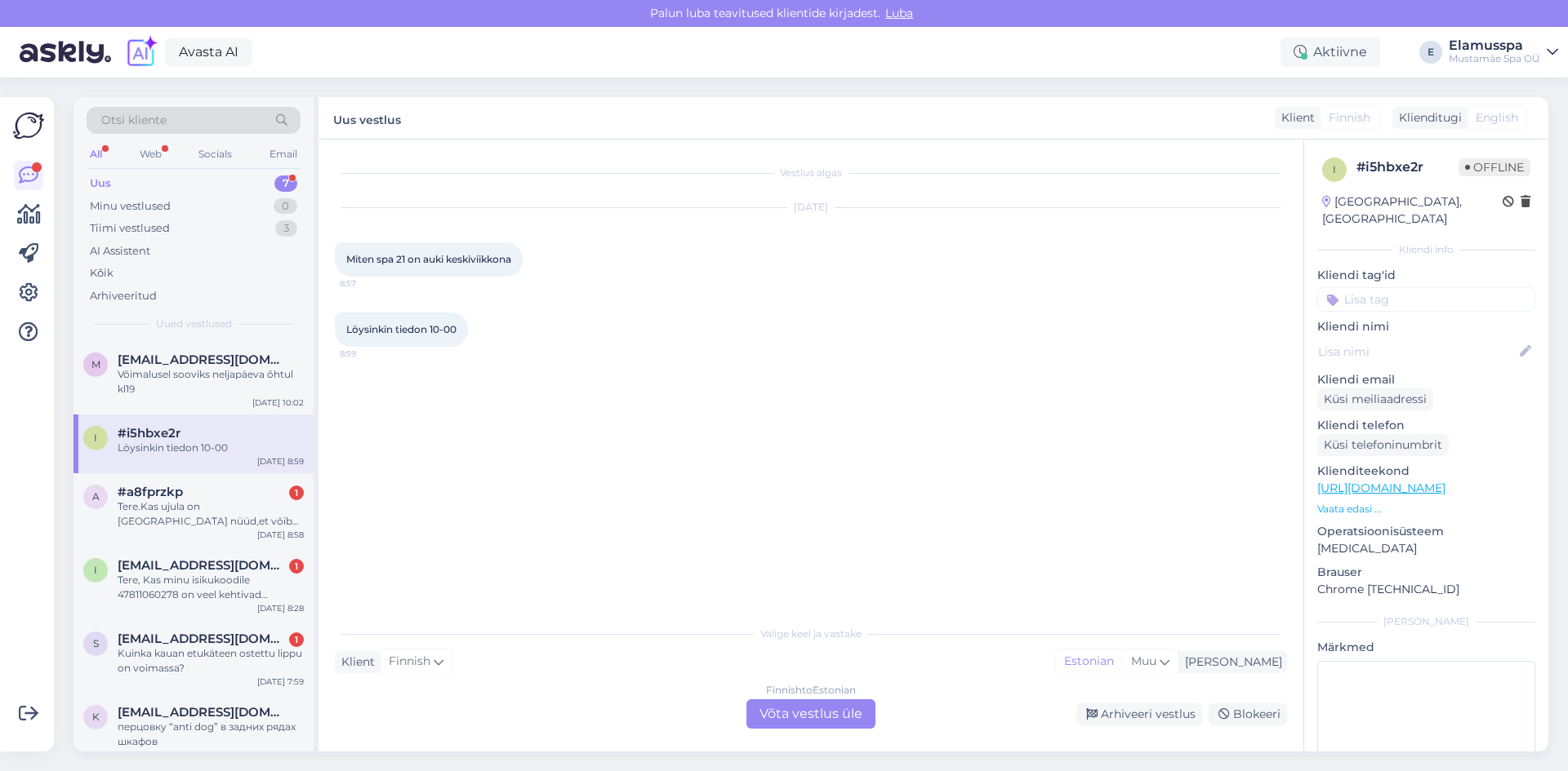
click at [827, 703] on div "Finnish to Estonian Võta vestlus üle" at bounding box center [811, 713] width 129 height 29
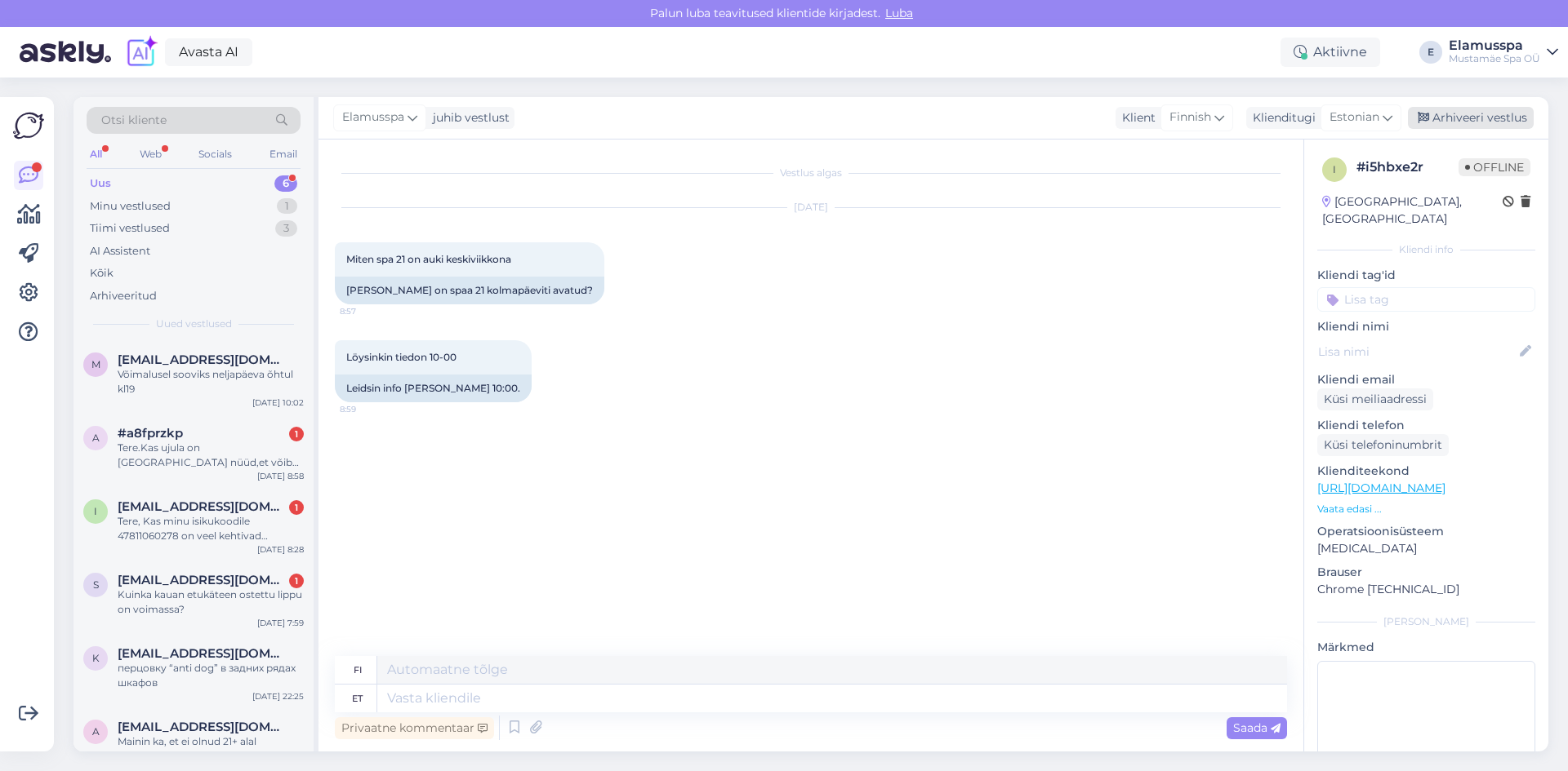
click at [1483, 122] on div "Arhiveeri vestlus" at bounding box center [1471, 118] width 126 height 22
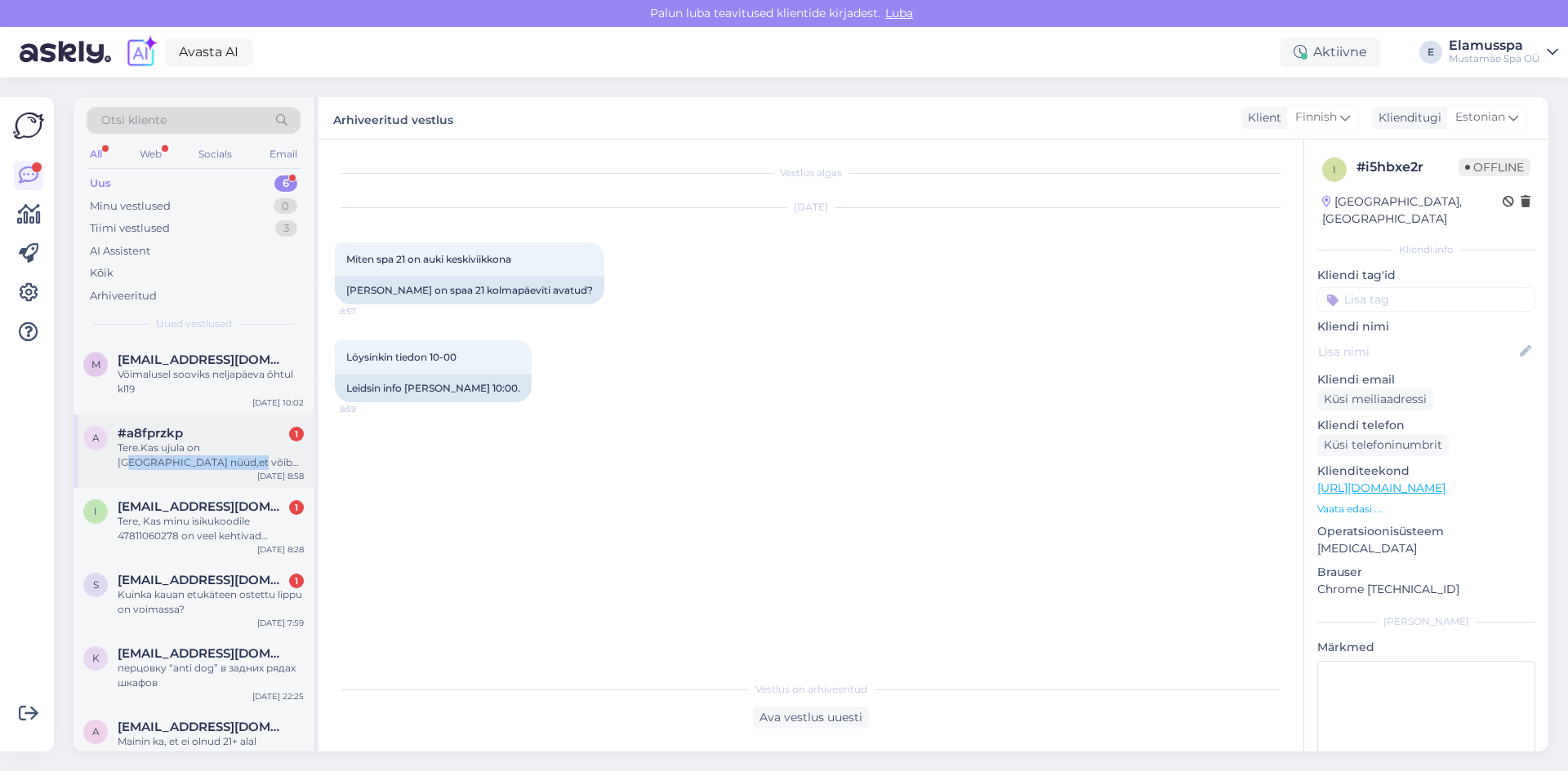
click at [214, 456] on div "Tere.Kas ujula on [GEOGRAPHIC_DATA] nüüd,et võib tulla?" at bounding box center [210, 455] width 186 height 29
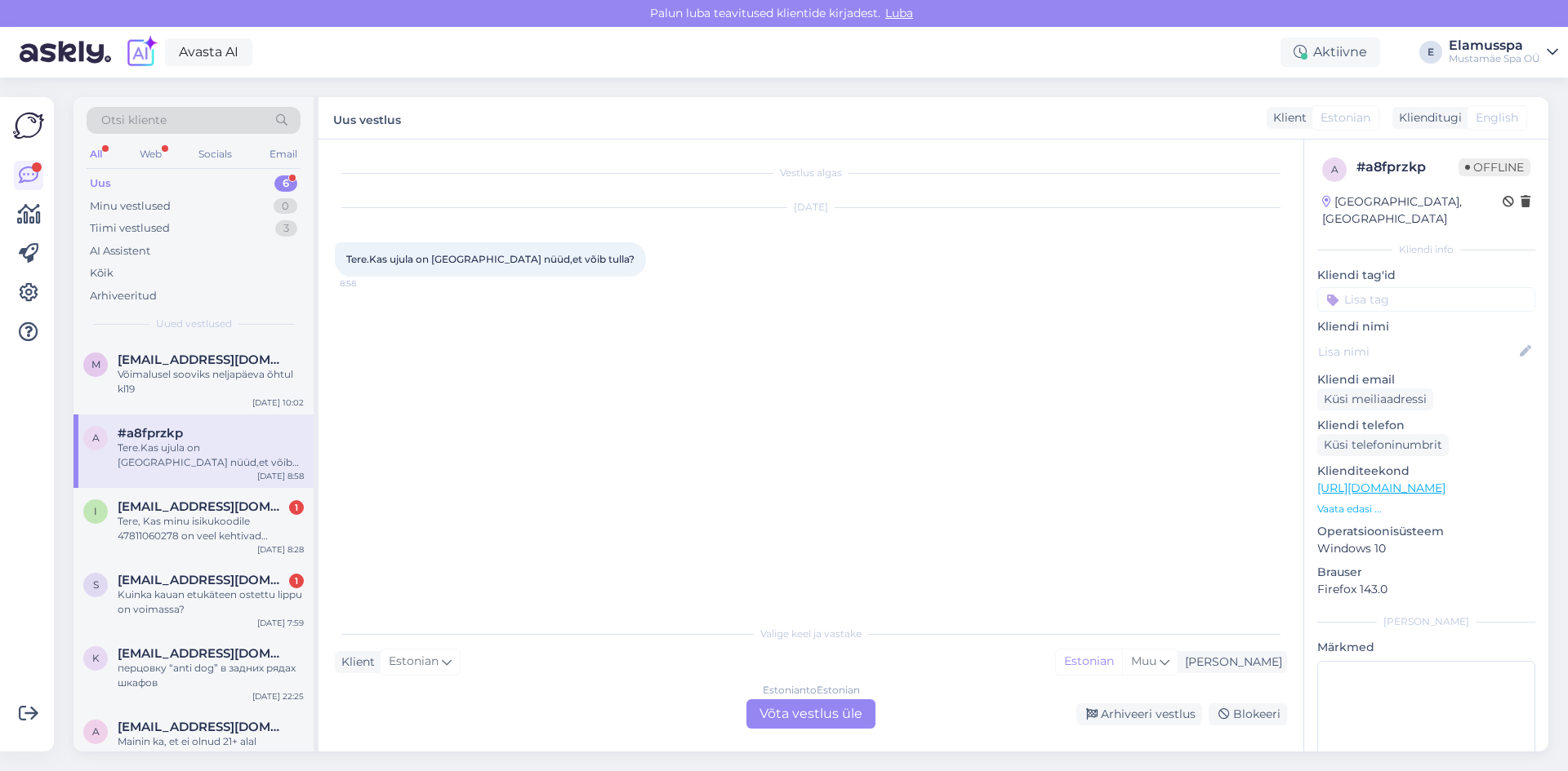
click at [448, 503] on div "Vestlus algas [DATE] Tere.Kas ujula on [GEOGRAPHIC_DATA] nüüd,et võib tulla? 8:…" at bounding box center [818, 379] width 967 height 446
click at [831, 732] on div "Vestlus algas [DATE] Tere.Kas ujula on [GEOGRAPHIC_DATA] nüüd,et võib tulla? 8:…" at bounding box center [812, 446] width 985 height 612
click at [852, 710] on div "Estonian to Estonian Võta vestlus üle" at bounding box center [811, 713] width 129 height 29
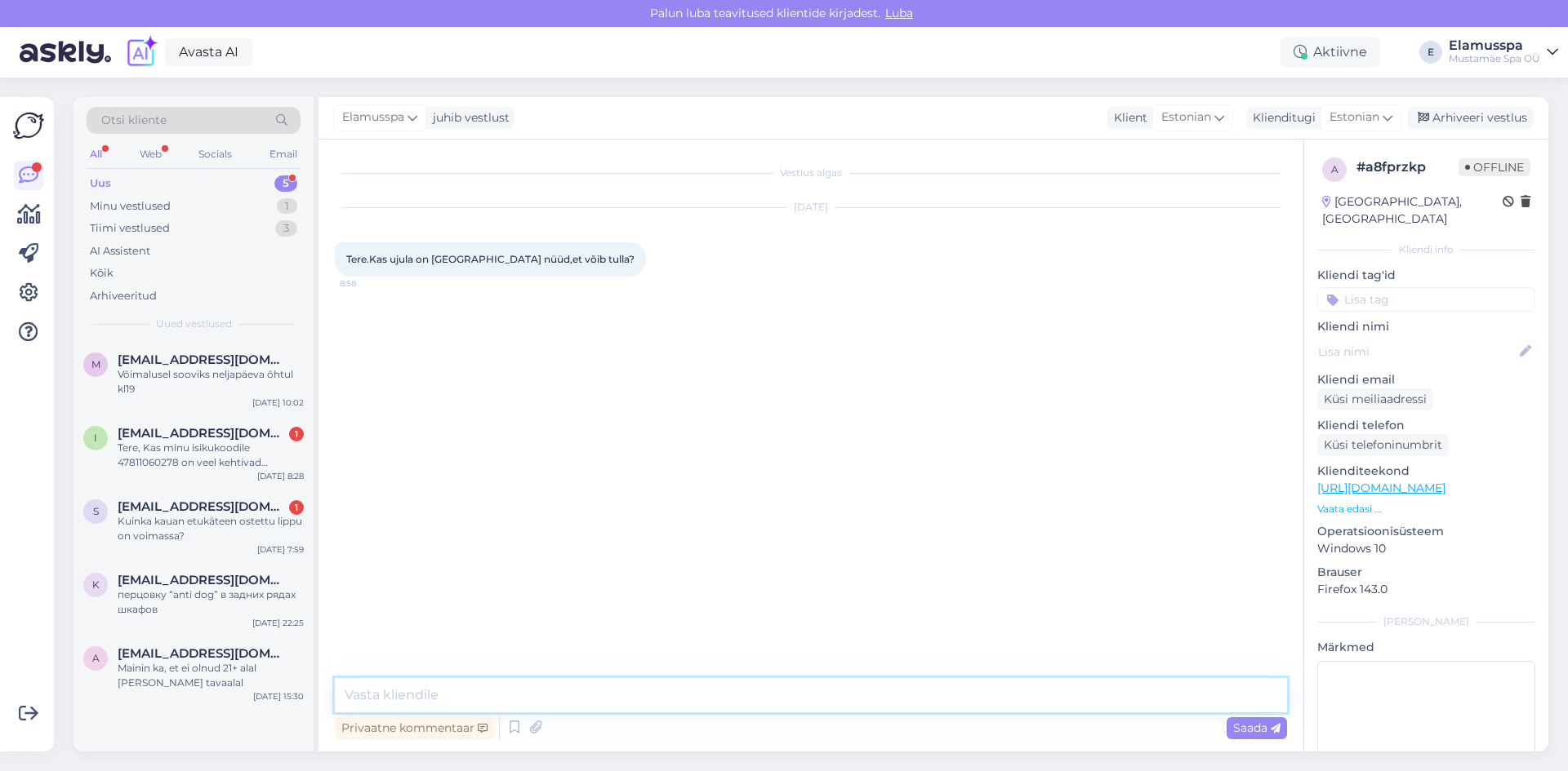
click at [812, 696] on textarea at bounding box center [811, 695] width 953 height 34
type textarea "Tere, jah."
click at [1277, 734] on span "Saada" at bounding box center [1257, 728] width 48 height 15
click at [1442, 112] on div "Arhiveeri vestlus" at bounding box center [1471, 118] width 126 height 22
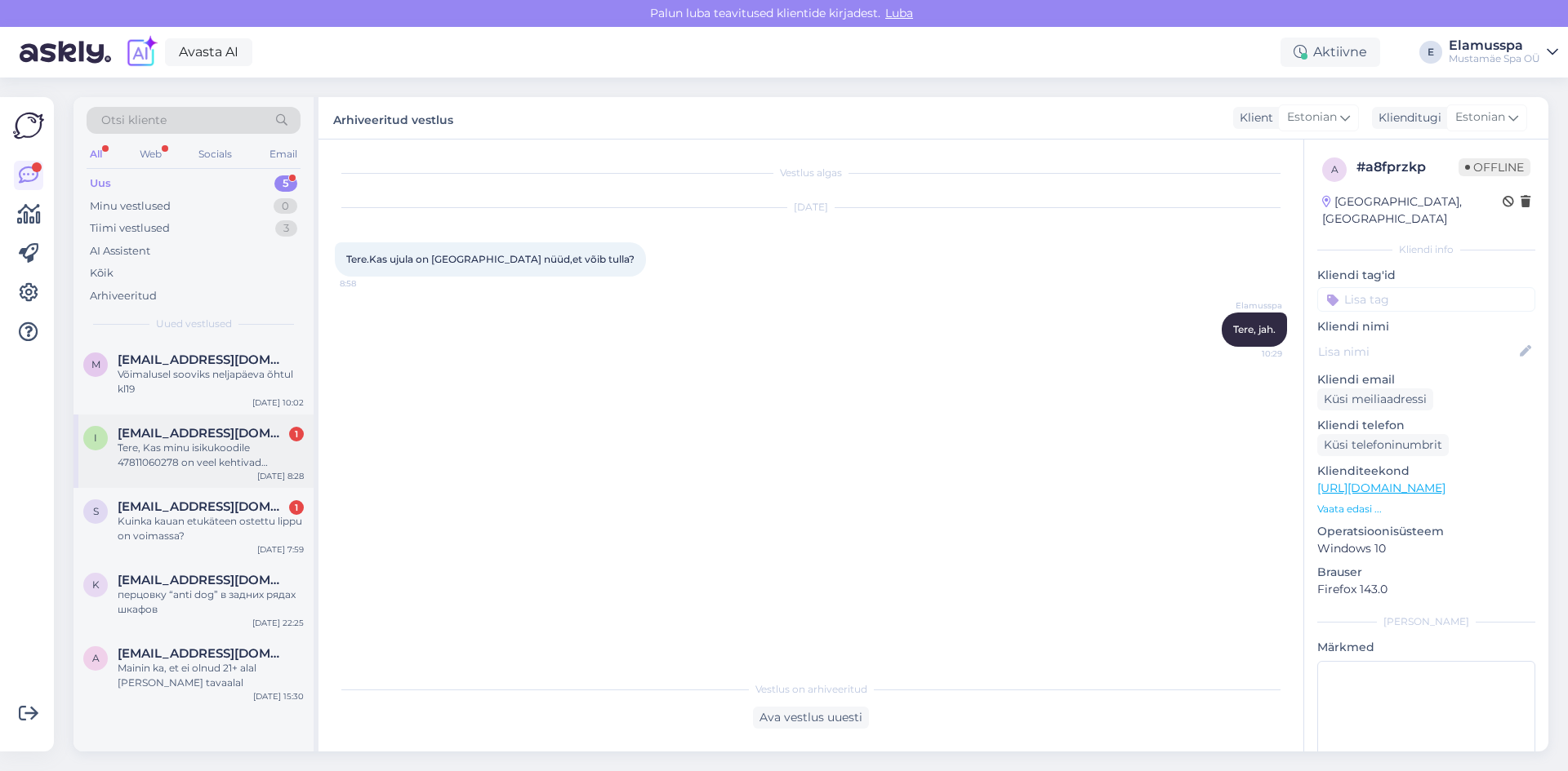
click at [244, 454] on div "Tere, Kas minu isikukoodile 47811060278 on veel kehtivad pääsmed või ei ole? Lu…" at bounding box center [210, 455] width 186 height 29
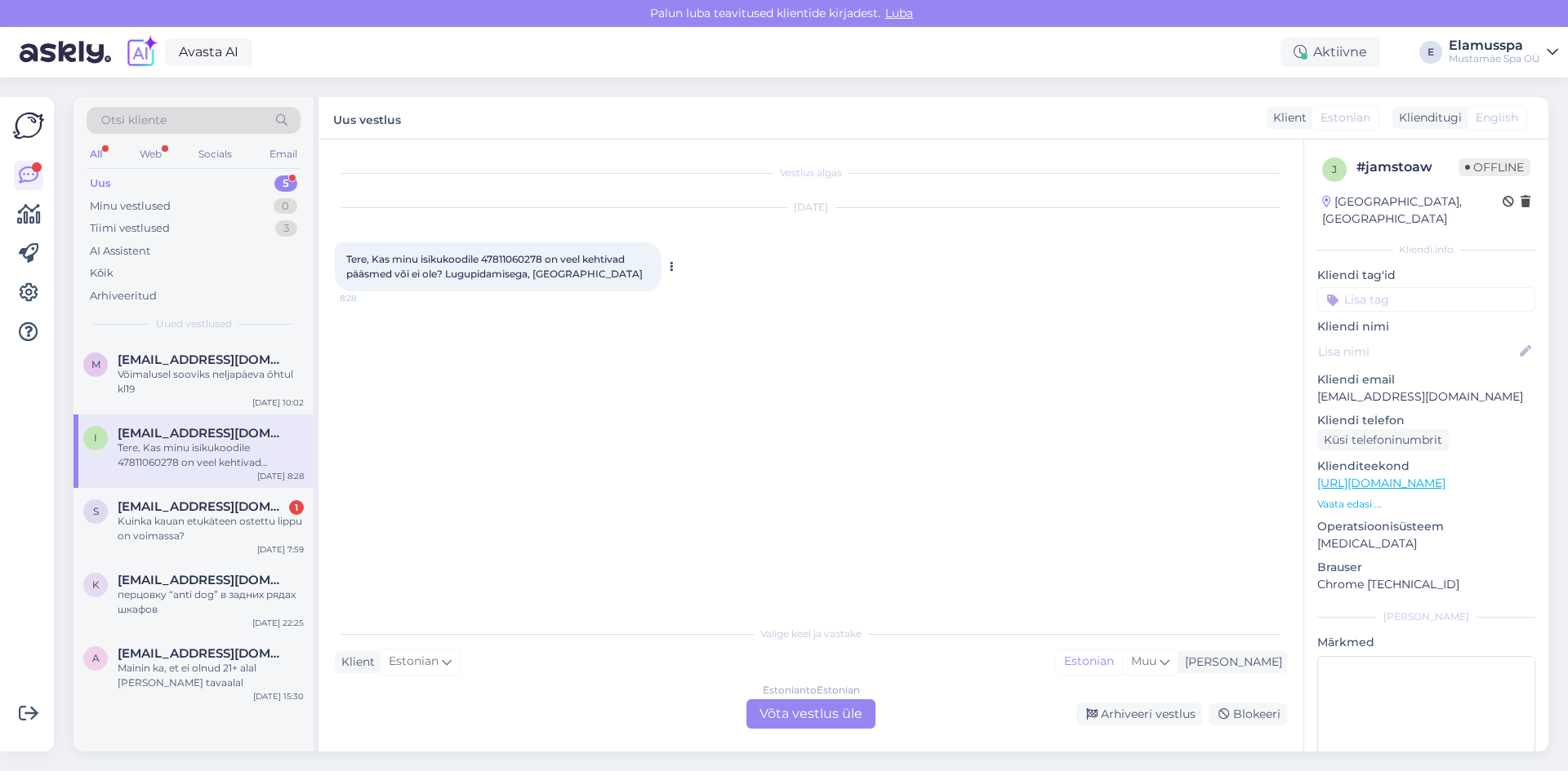
click at [512, 260] on span "Tere, Kas minu isikukoodile 47811060278 on veel kehtivad pääsmed või ei ole? Lu…" at bounding box center [494, 266] width 296 height 27
copy span "47811060278"
click at [533, 241] on div "[DATE] Tere, Kas minu isikukoodile 47811060278 on veel kehtivad pääsmed või ei …" at bounding box center [811, 249] width 953 height 119
click at [252, 503] on span "[EMAIL_ADDRESS][DOMAIN_NAME]" at bounding box center [202, 507] width 169 height 15
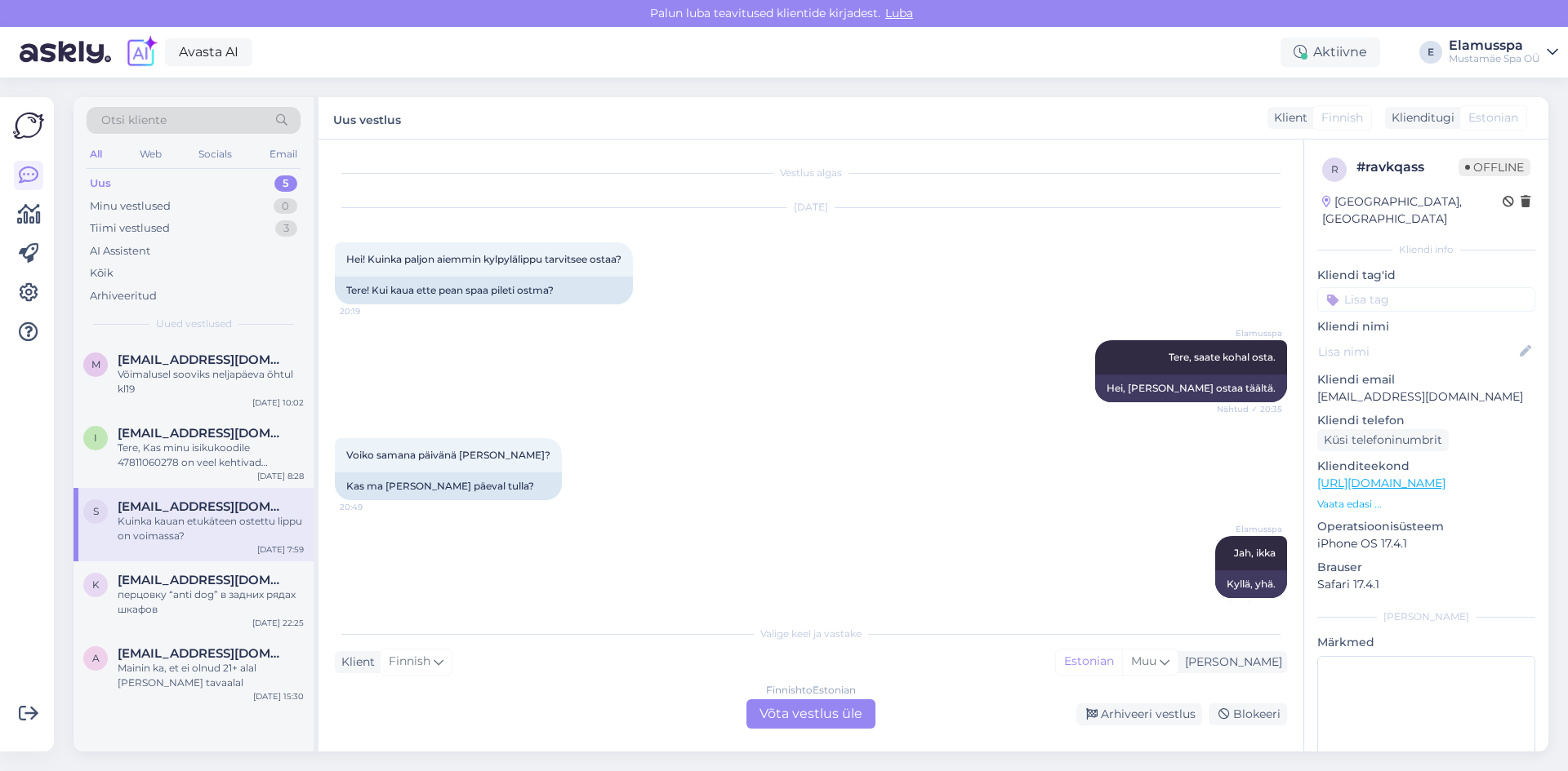
scroll to position [146, 0]
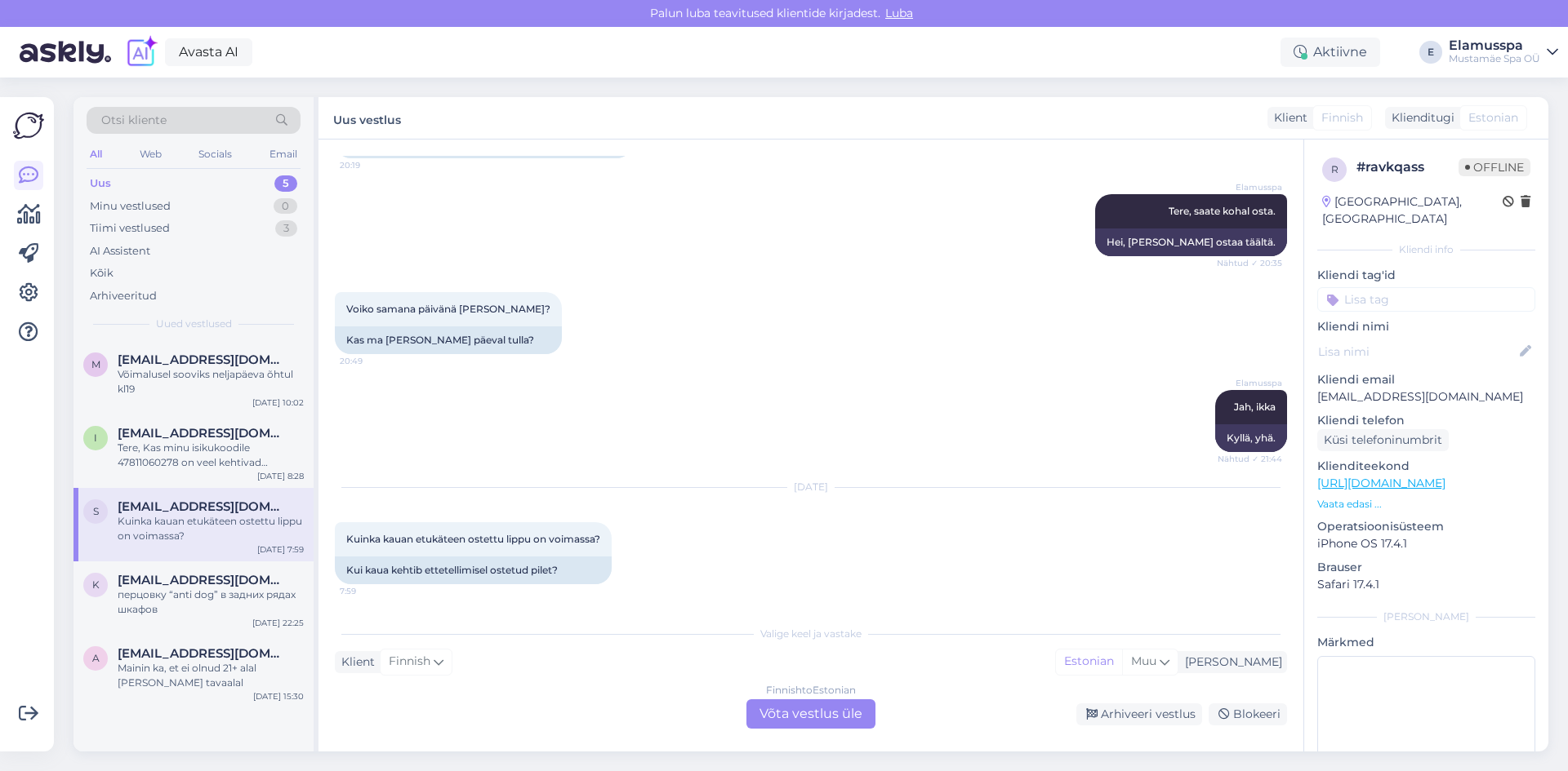
click at [871, 706] on div "Finnish to Estonian Võta vestlus üle" at bounding box center [811, 713] width 129 height 29
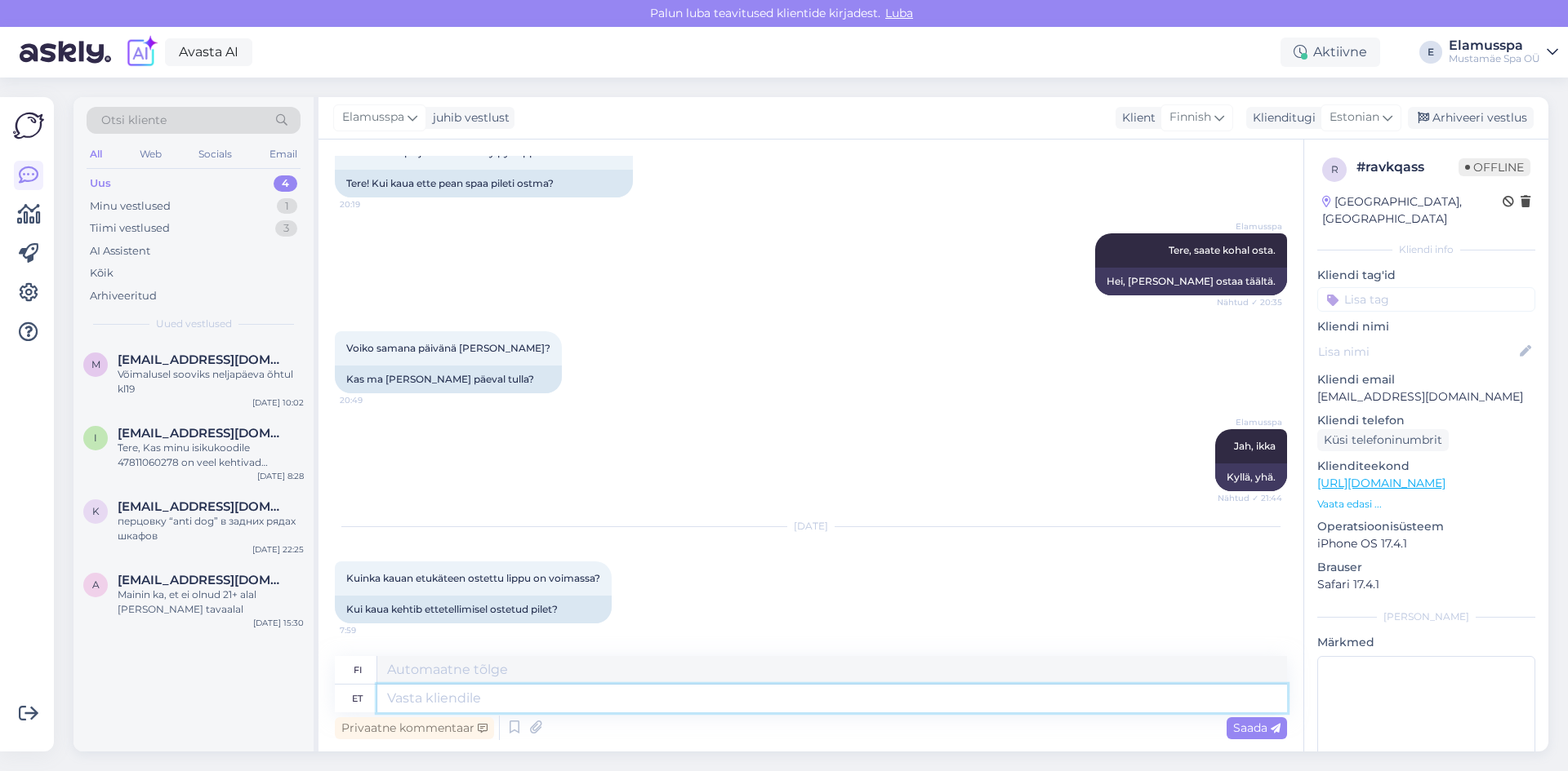
click at [871, 706] on textarea at bounding box center [832, 698] width 910 height 28
type textarea "Terve"
type textarea "Terveellinen"
type textarea "Terve p;eva."
type textarea "Koko päivän."
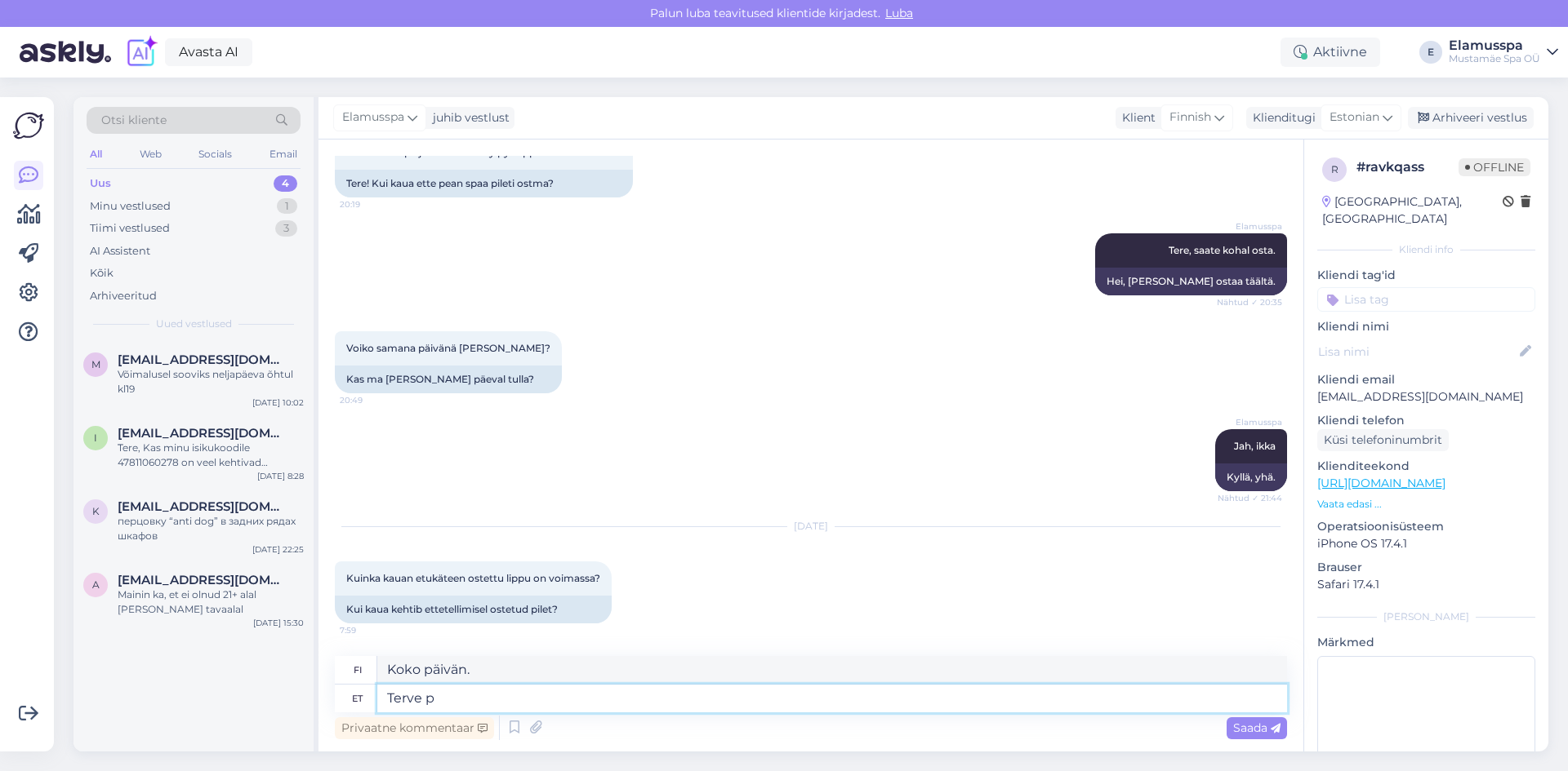
type textarea "Terve"
type textarea "Terveellinen"
type textarea "Terve p'eva"
type textarea "Koko päivän"
type textarea "Terve p'eva ?"
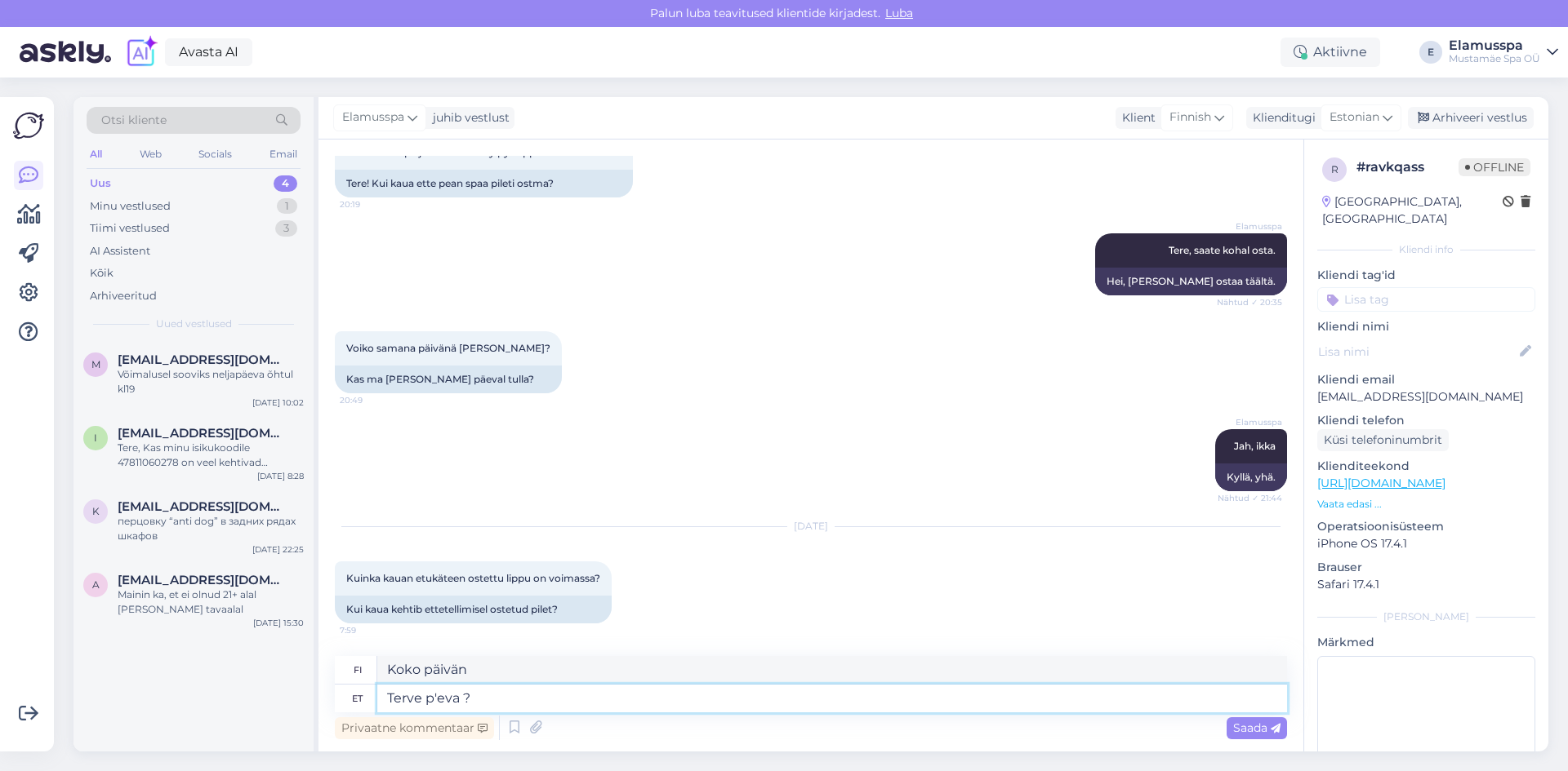
type textarea "Koko päivän?"
type textarea "Terve p'eva"
type textarea "Koko päivän"
type textarea "Terve p'eva"
type textarea "Koko päivän"
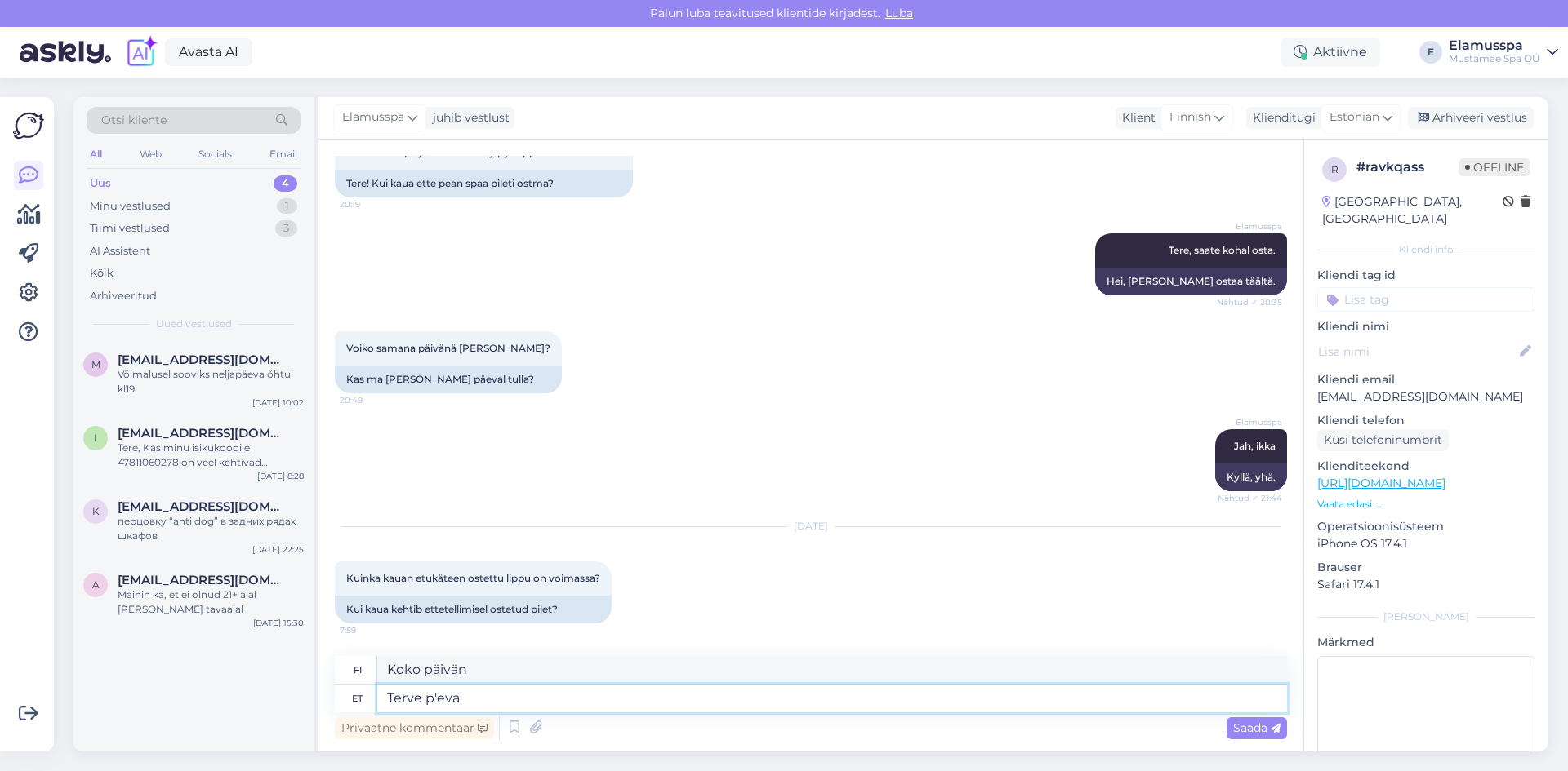
type textarea "Terve p'eva :"
type textarea "Koko päivän:"
type textarea "Terve p'eva :*"
type textarea "Hyvää päivää :*"
type textarea "Terve p'eva :)"
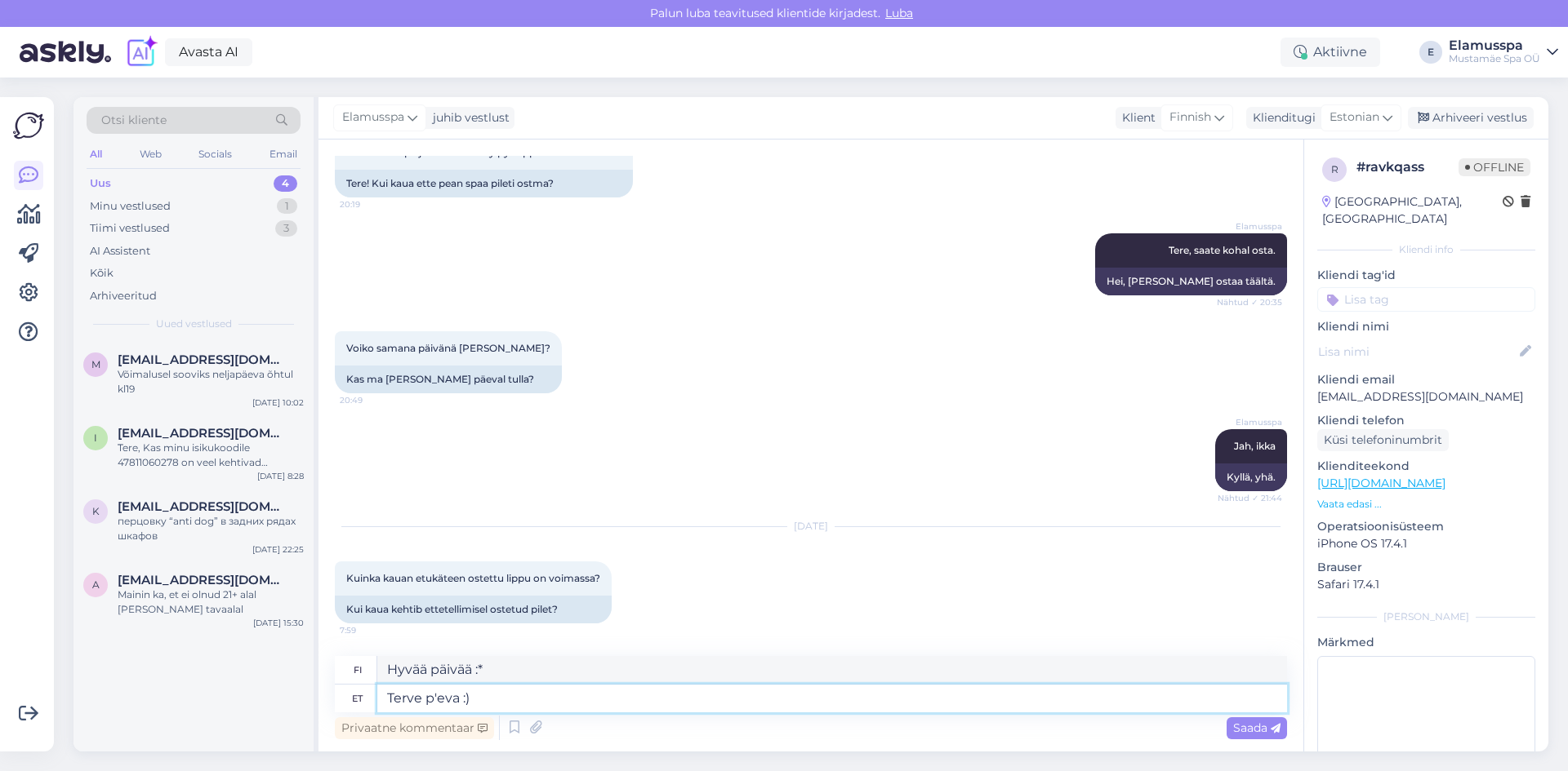
type textarea "Hyvää päivää :)"
type textarea "Terve p'eva :)"
click at [1261, 731] on span "Saada" at bounding box center [1257, 728] width 48 height 15
